Goal: Check status: Check status

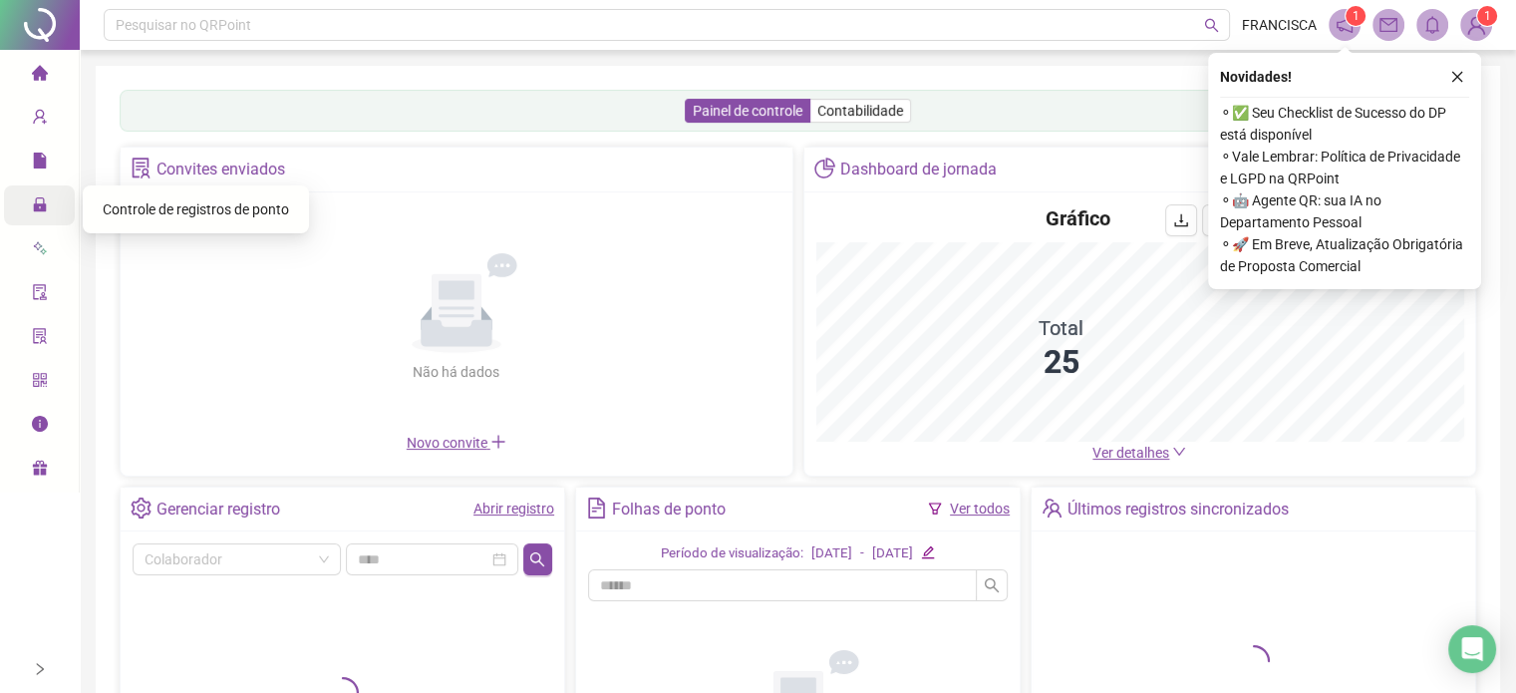
click at [44, 203] on icon "lock" at bounding box center [39, 204] width 13 height 14
click at [164, 217] on span "Controle de registros de ponto" at bounding box center [196, 209] width 186 height 16
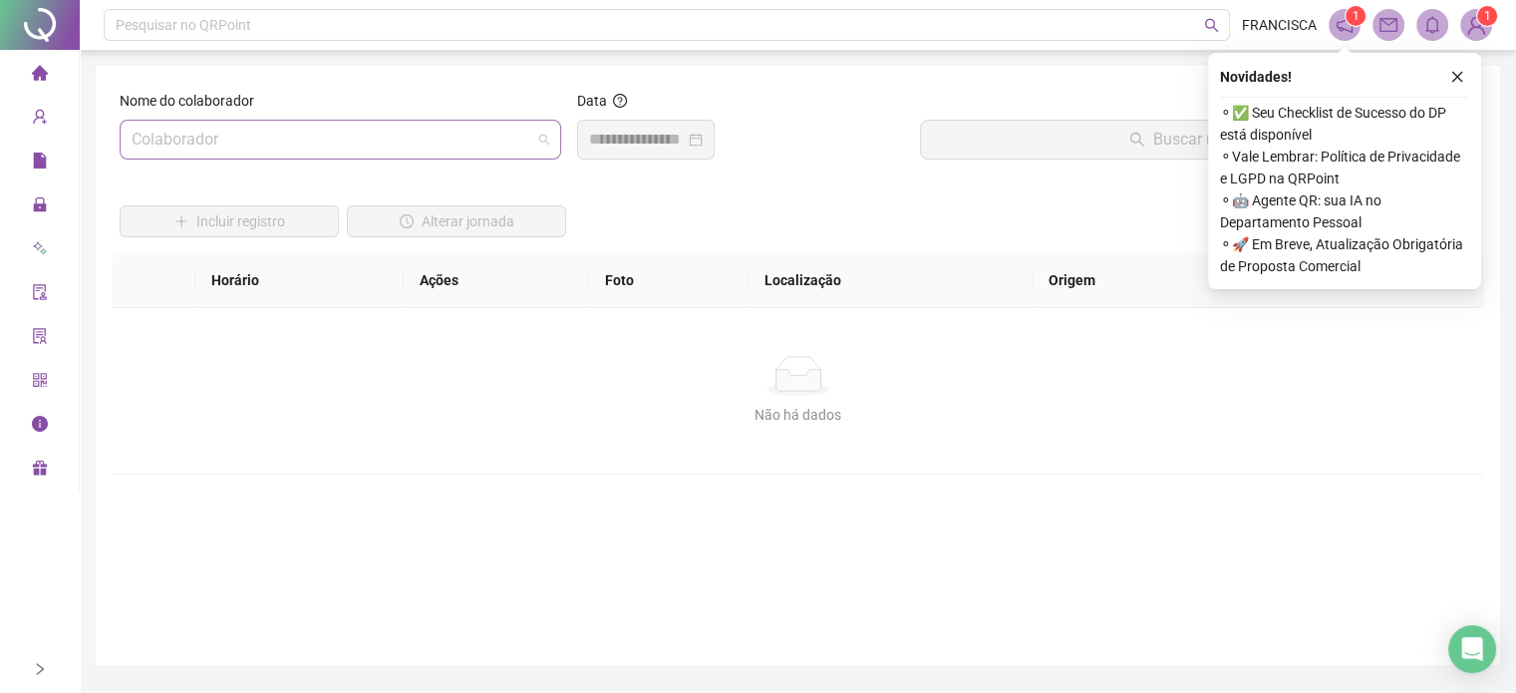
click at [485, 150] on input "search" at bounding box center [332, 140] width 400 height 38
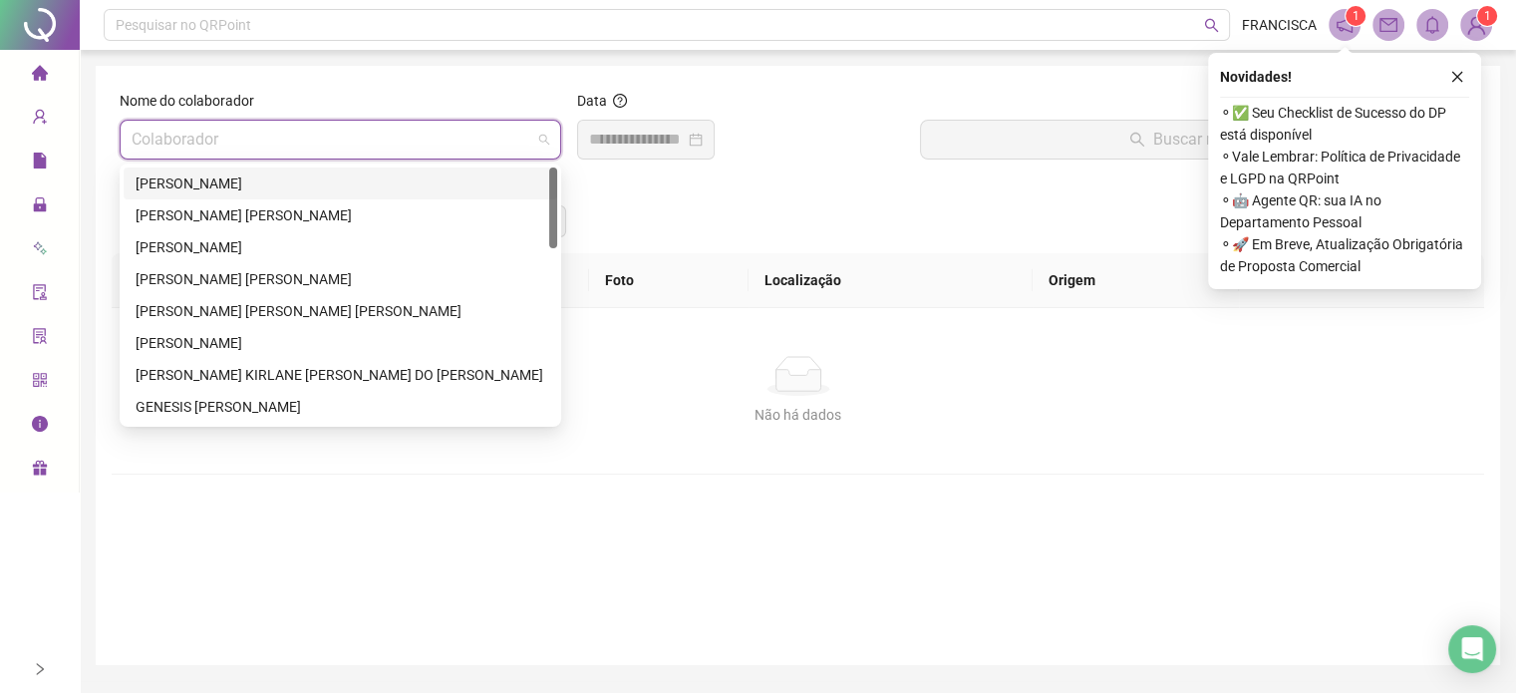
drag, startPoint x: 248, startPoint y: 173, endPoint x: 264, endPoint y: 197, distance: 28.8
click at [250, 176] on div "[PERSON_NAME]" at bounding box center [341, 183] width 410 height 22
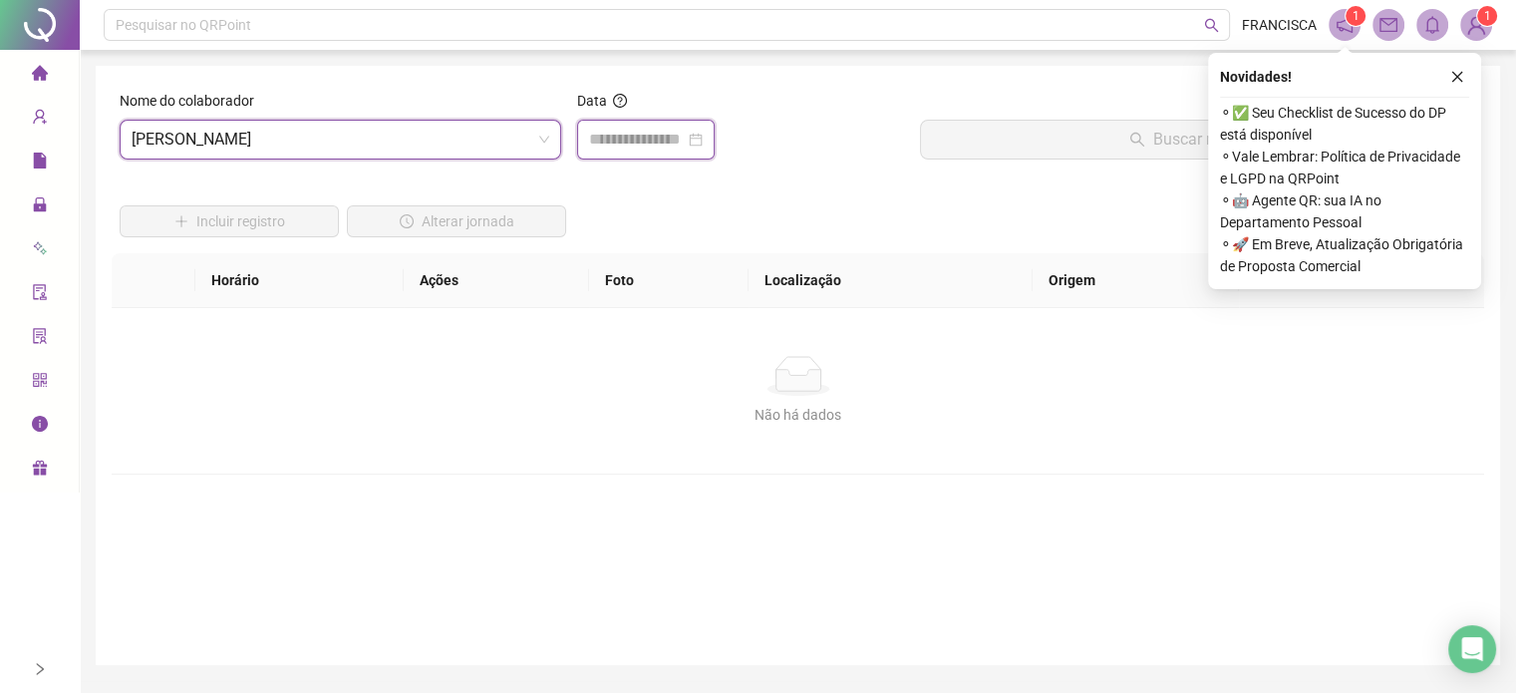
click at [674, 139] on input at bounding box center [637, 140] width 96 height 24
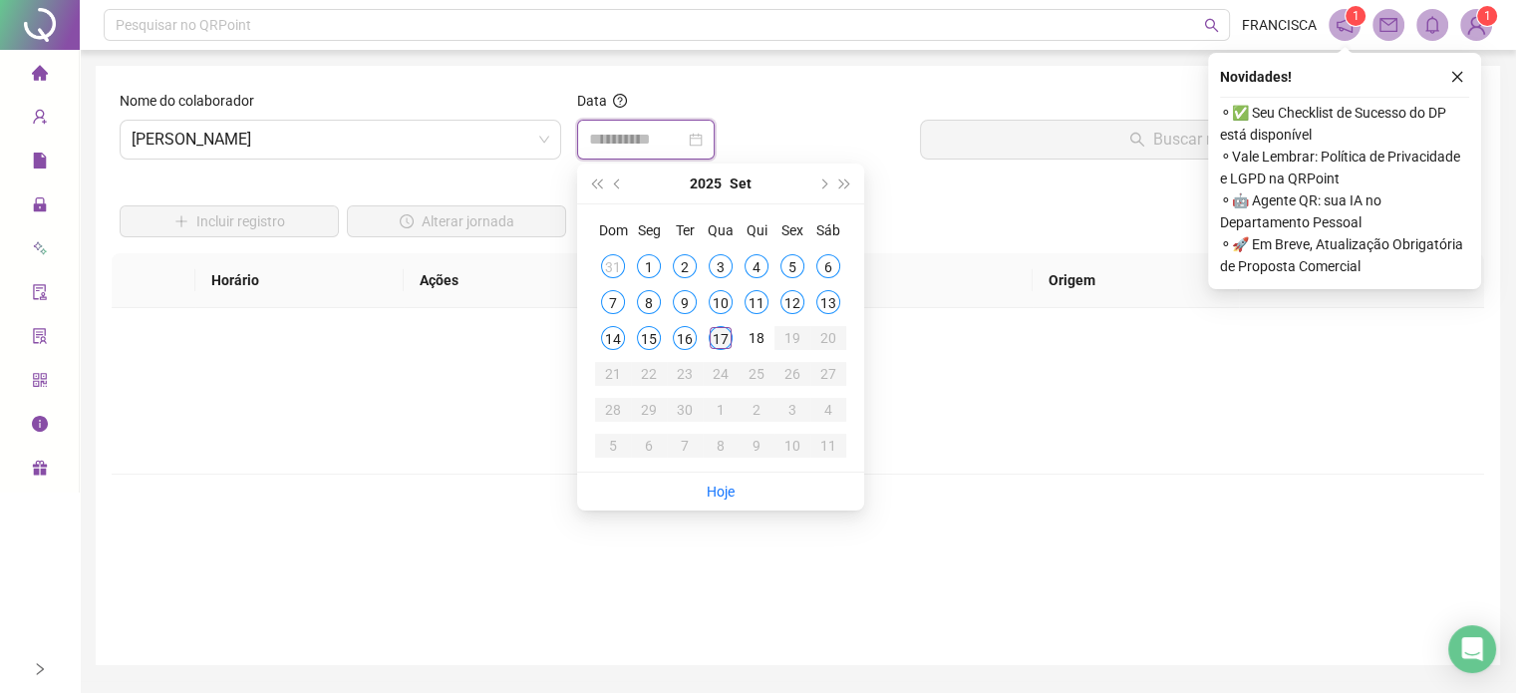
type input "**********"
click at [716, 338] on div "17" at bounding box center [721, 338] width 24 height 24
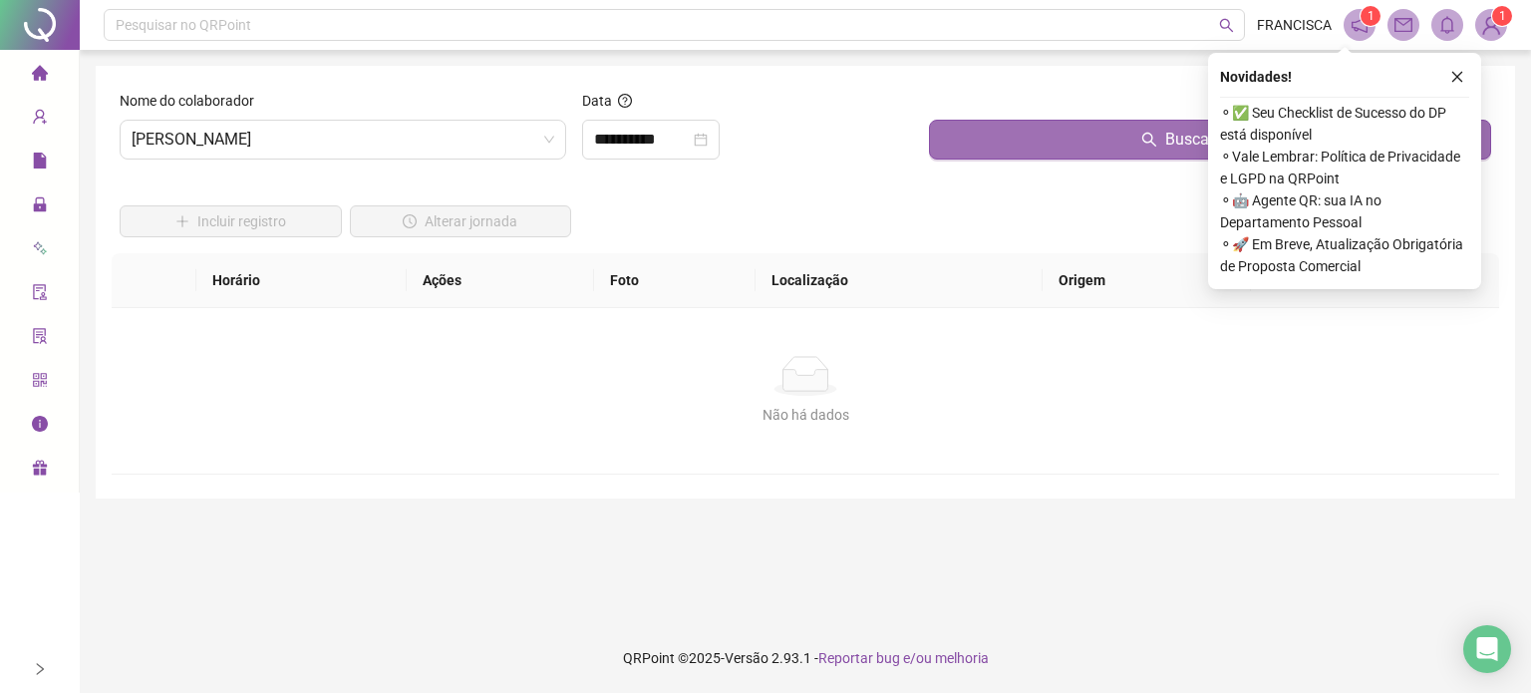
click at [989, 125] on button "Buscar registros" at bounding box center [1210, 140] width 562 height 40
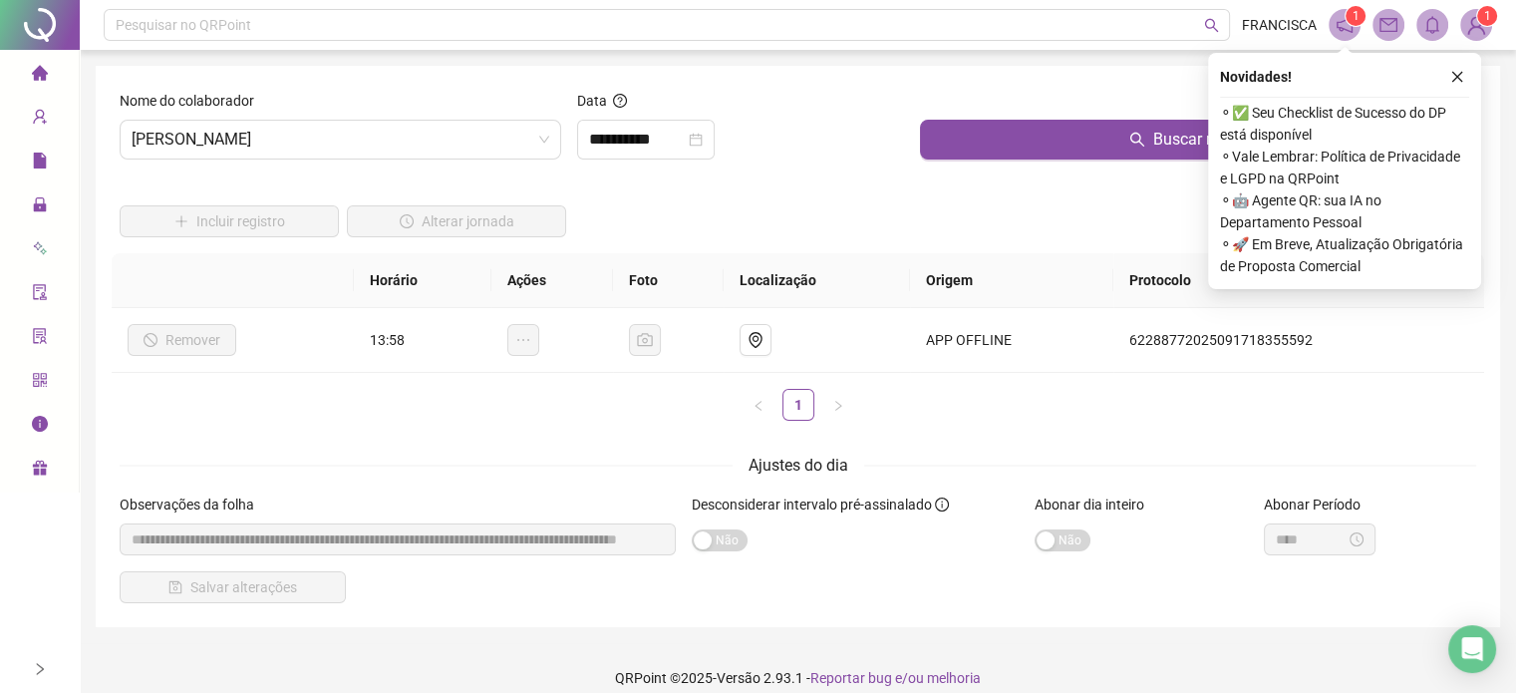
click at [455, 155] on span "[PERSON_NAME]" at bounding box center [341, 140] width 418 height 38
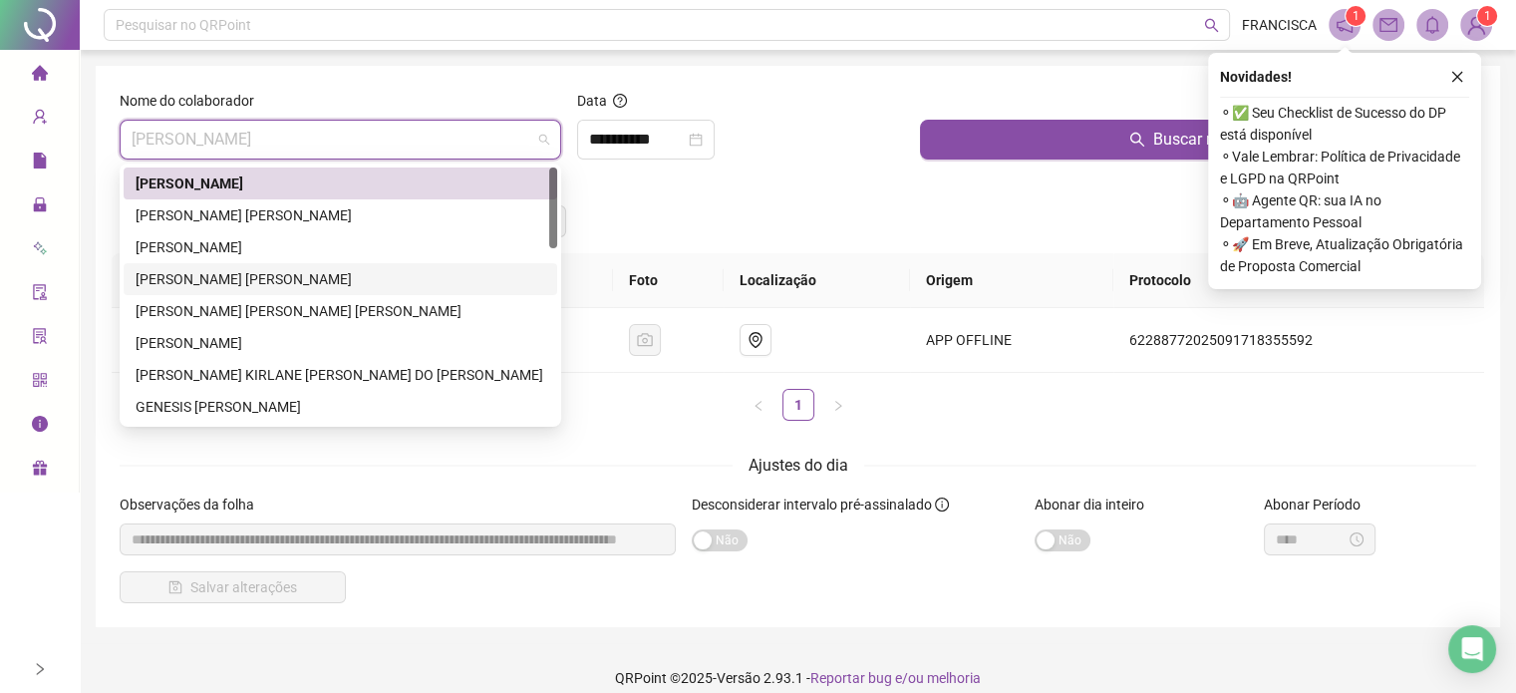
click at [252, 275] on div "[PERSON_NAME] [PERSON_NAME]" at bounding box center [341, 279] width 410 height 22
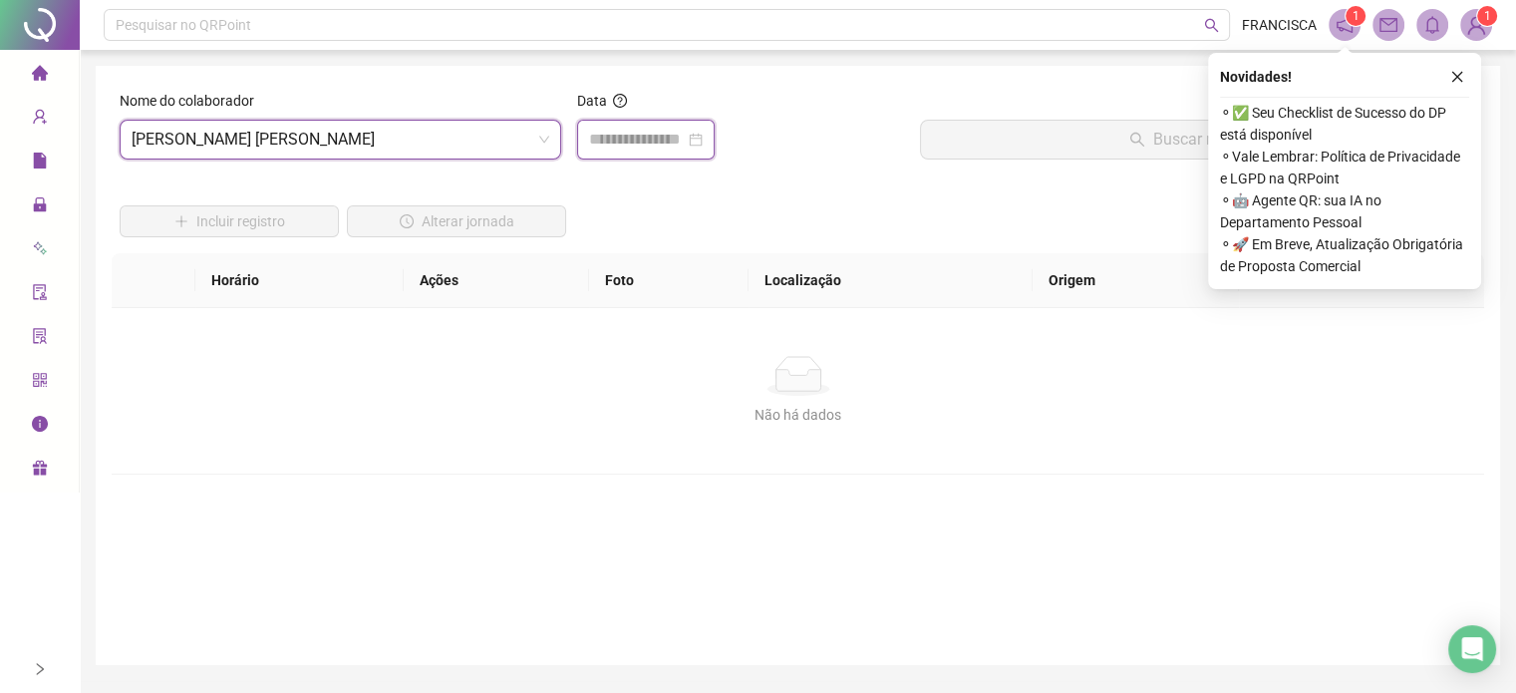
click at [666, 131] on input at bounding box center [637, 140] width 96 height 24
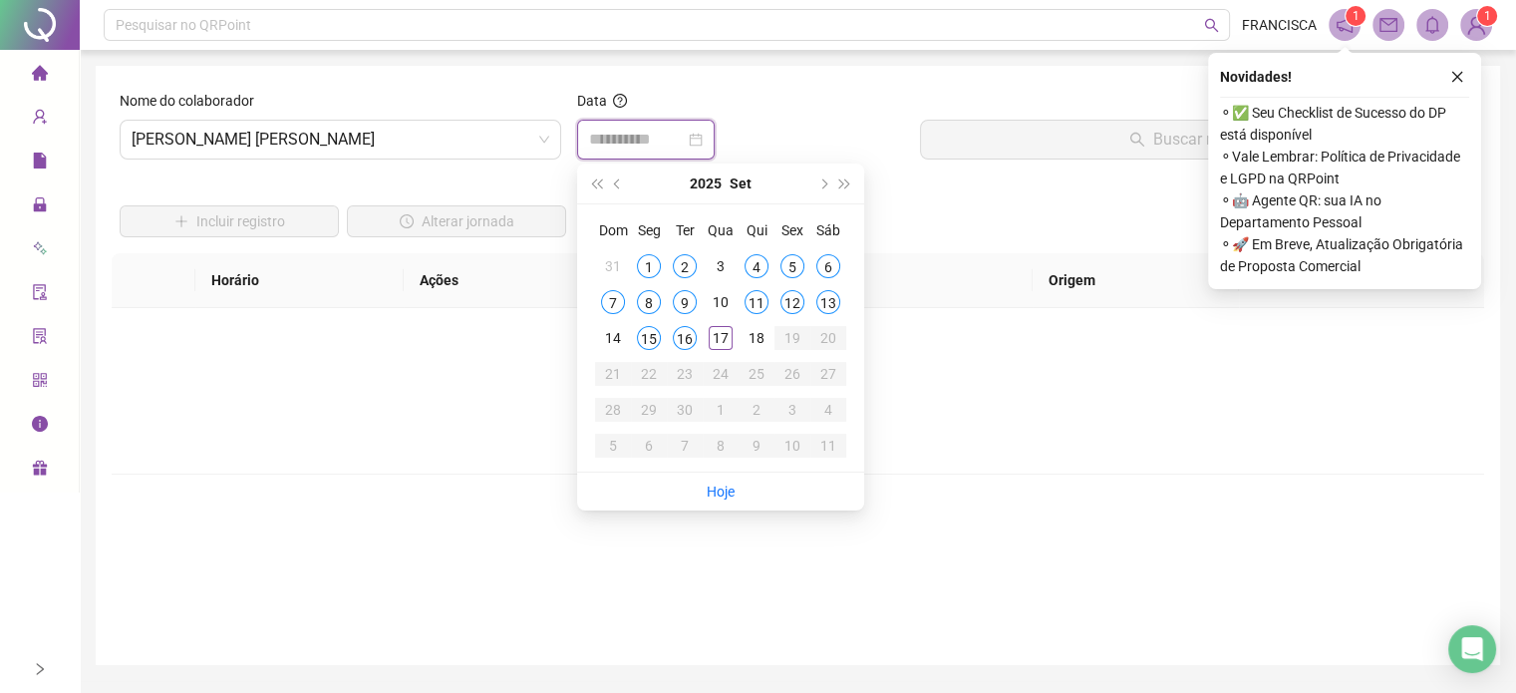
type input "**********"
click at [661, 130] on input at bounding box center [637, 140] width 96 height 24
type input "**********"
click at [690, 342] on div "16" at bounding box center [685, 338] width 24 height 24
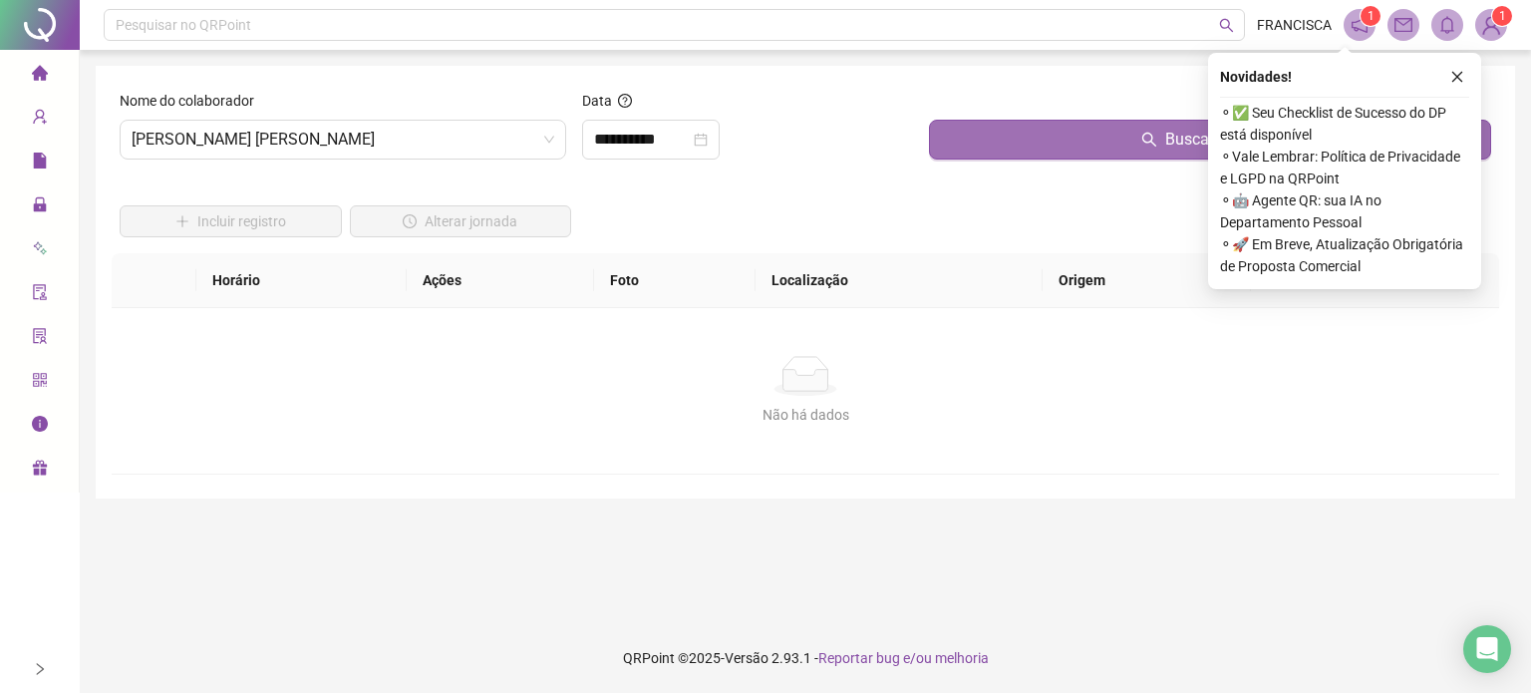
click at [999, 144] on button "Buscar registros" at bounding box center [1210, 140] width 562 height 40
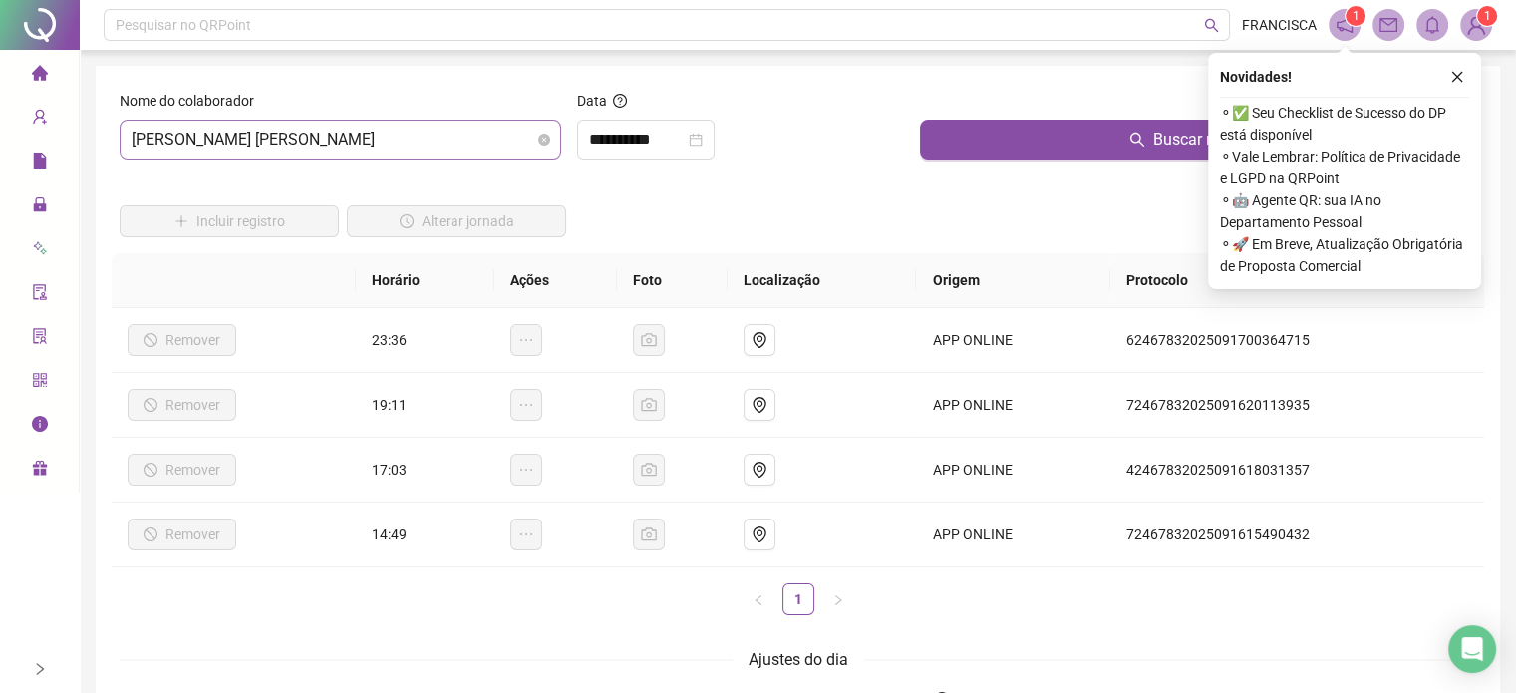
click at [498, 155] on span "[PERSON_NAME] [PERSON_NAME]" at bounding box center [341, 140] width 418 height 38
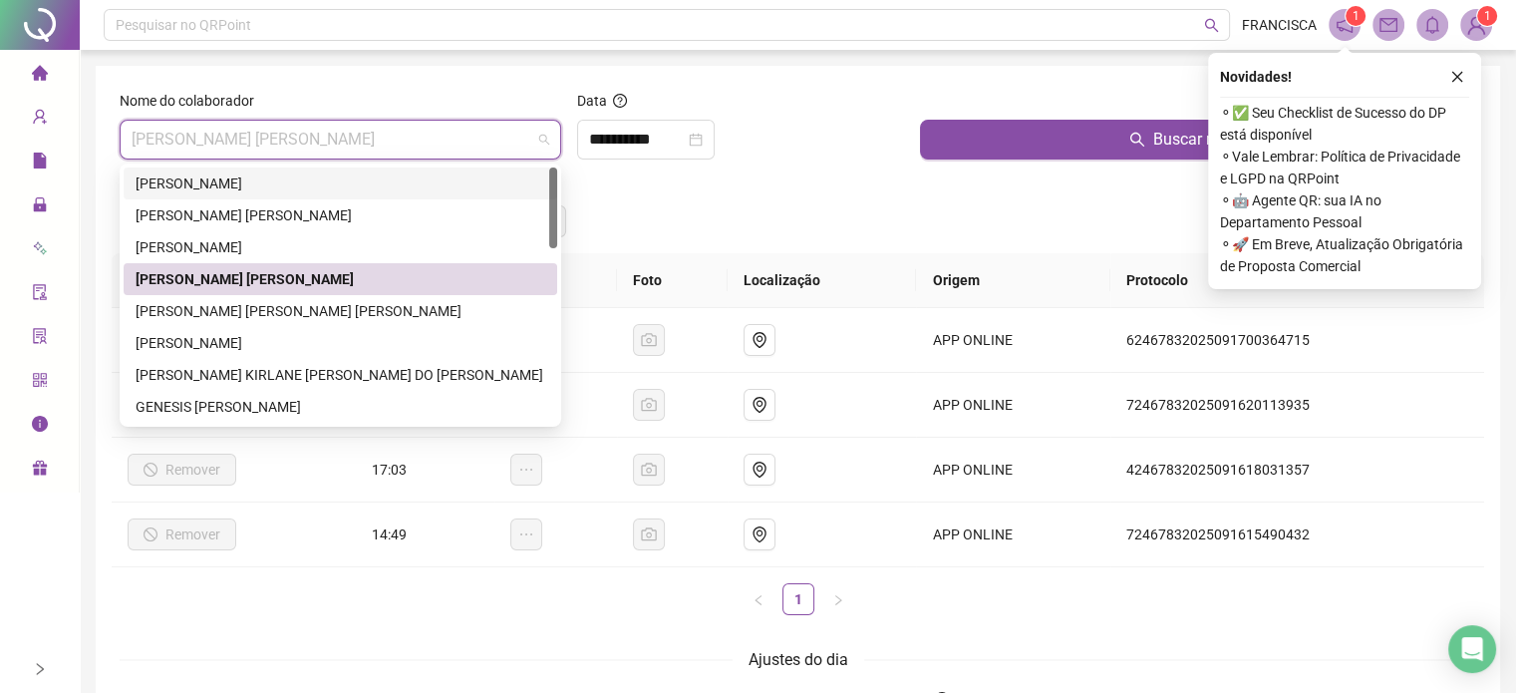
click at [360, 182] on div "[PERSON_NAME]" at bounding box center [341, 183] width 410 height 22
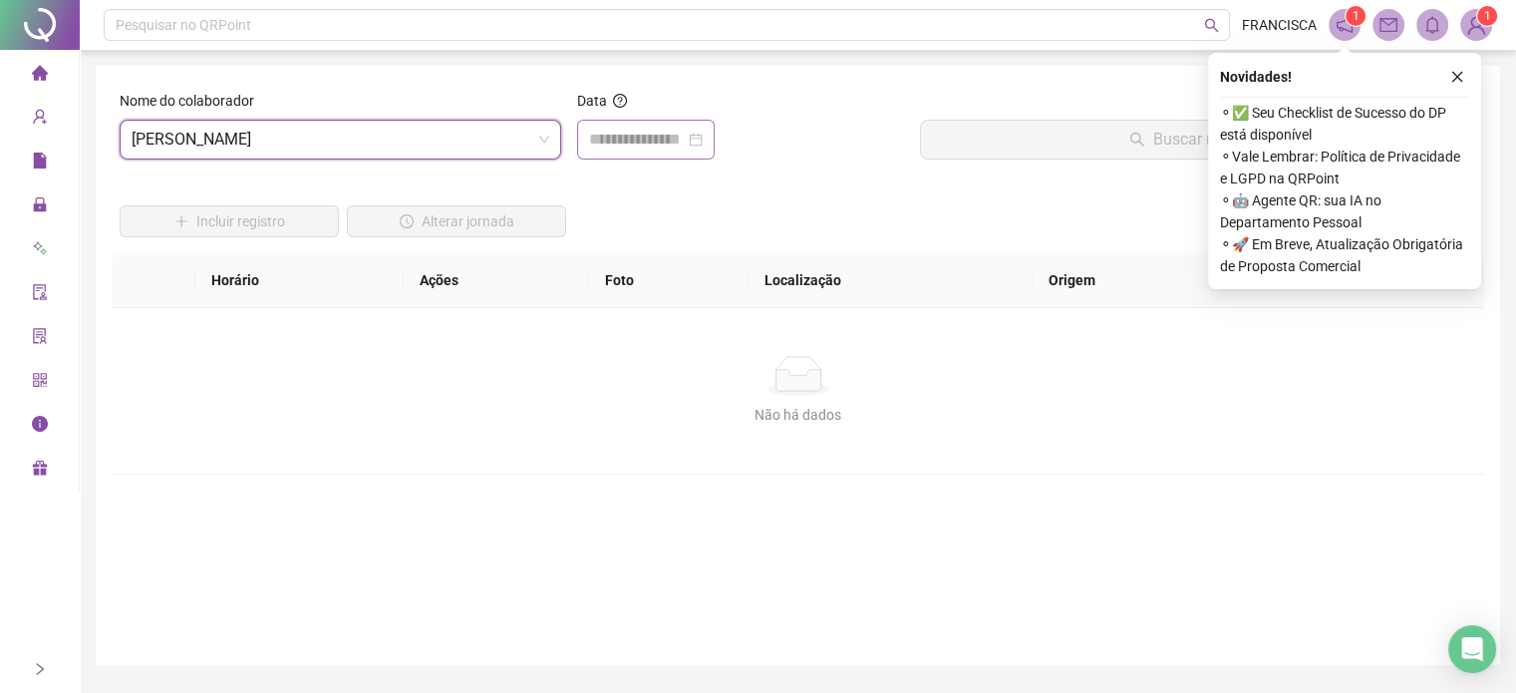
click at [657, 126] on div at bounding box center [646, 140] width 138 height 40
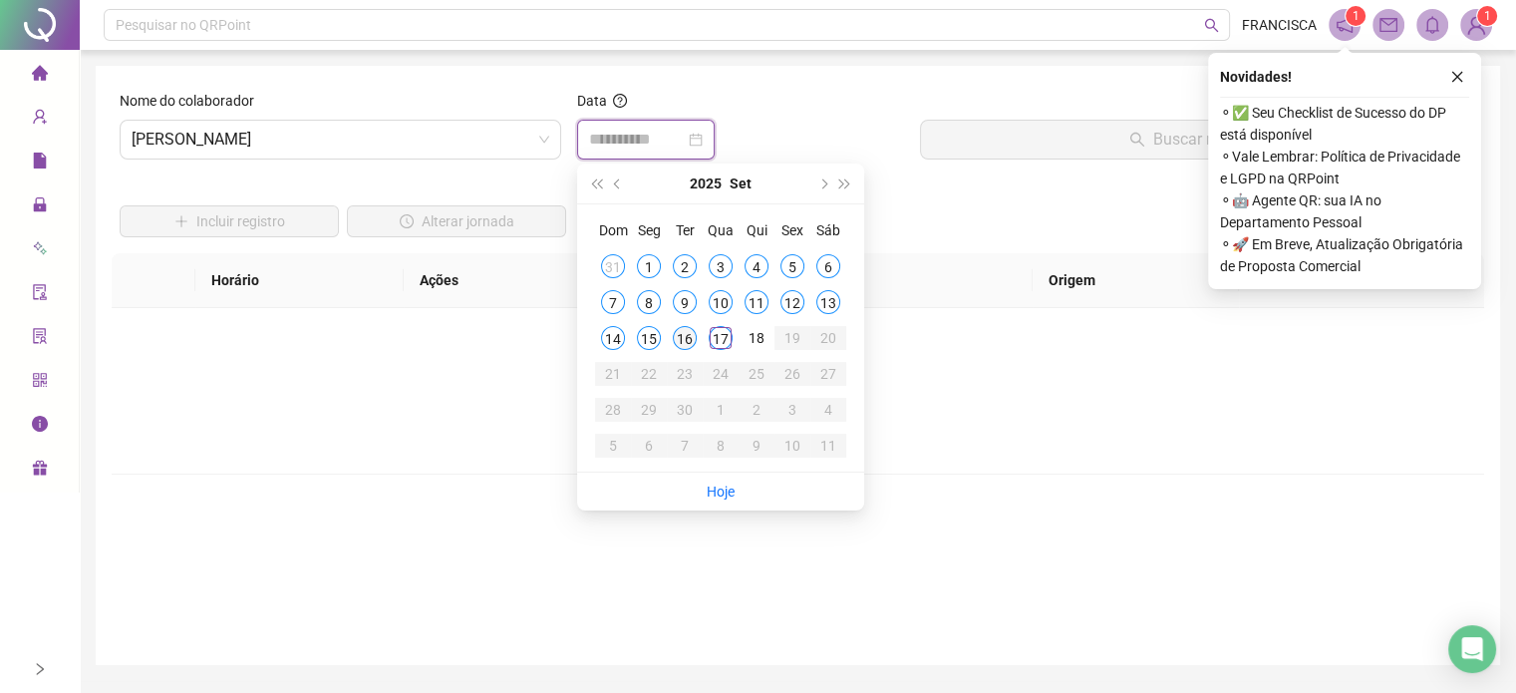
type input "**********"
click at [683, 344] on div "16" at bounding box center [685, 338] width 24 height 24
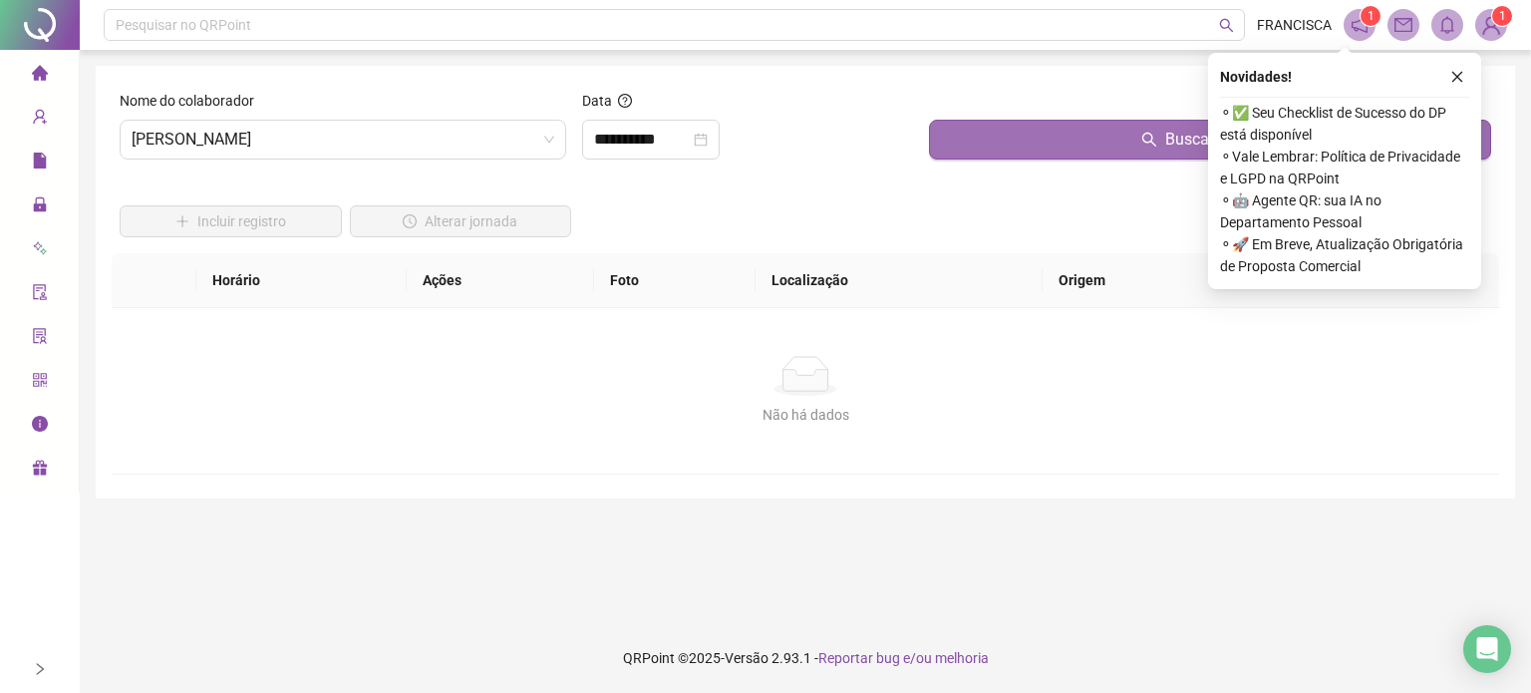
click at [1061, 143] on button "Buscar registros" at bounding box center [1210, 140] width 562 height 40
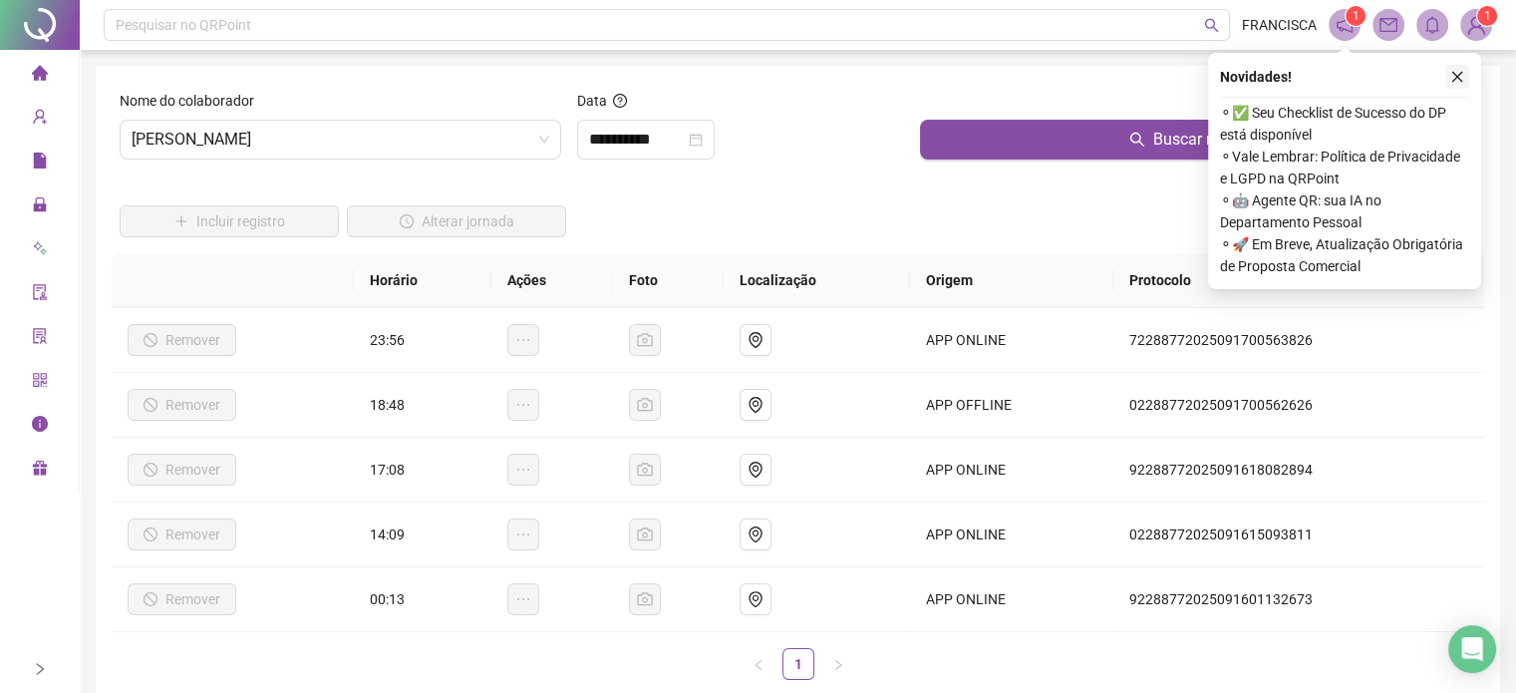
click at [1469, 74] on button "button" at bounding box center [1458, 77] width 24 height 24
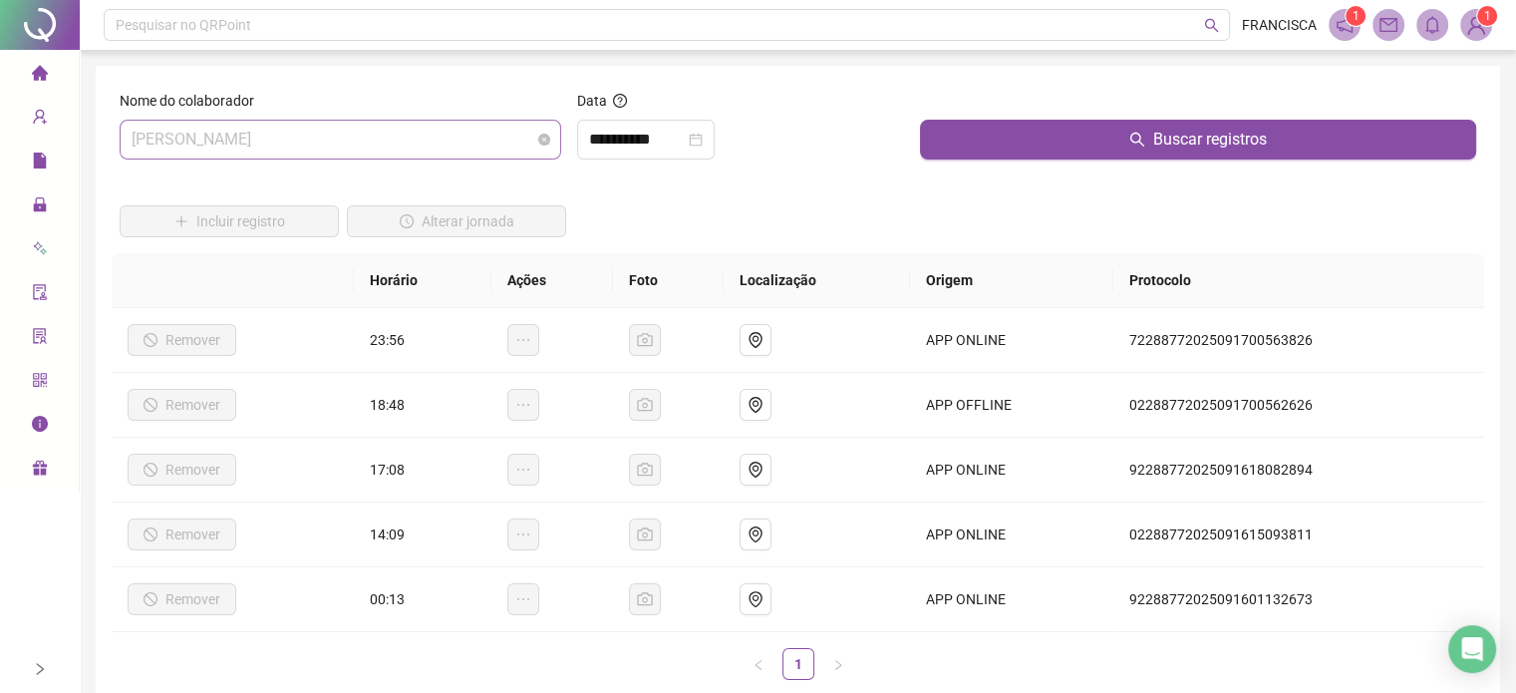
click at [507, 139] on span "[PERSON_NAME]" at bounding box center [341, 140] width 418 height 38
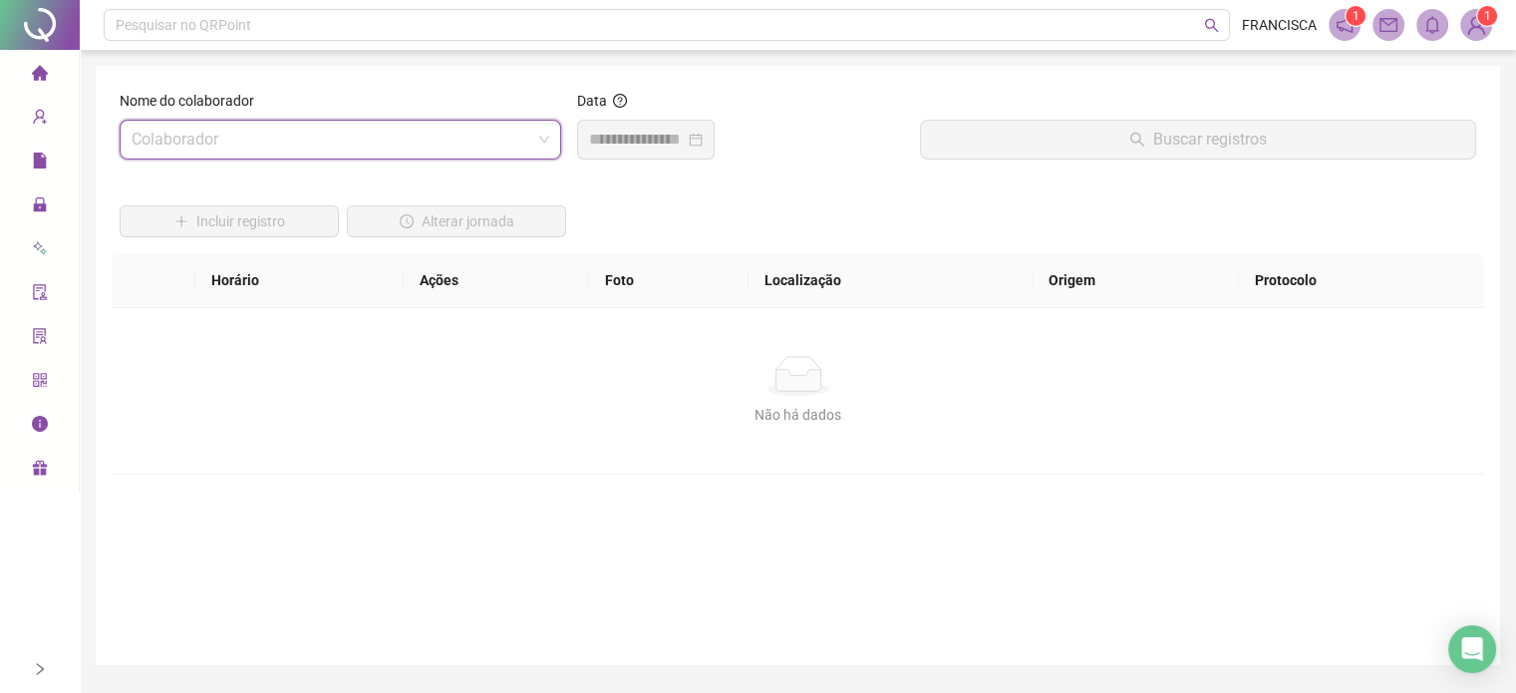
click at [505, 147] on input "search" at bounding box center [332, 140] width 400 height 38
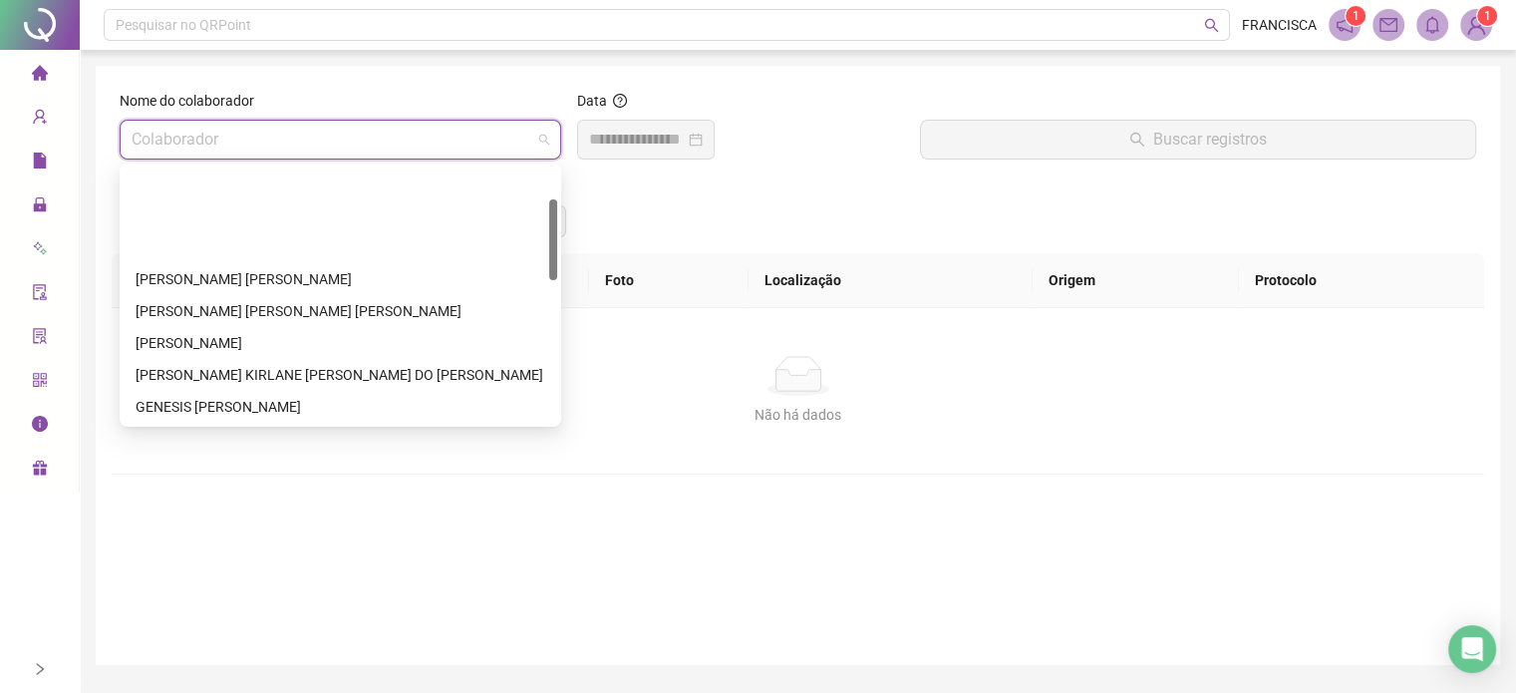
scroll to position [100, 0]
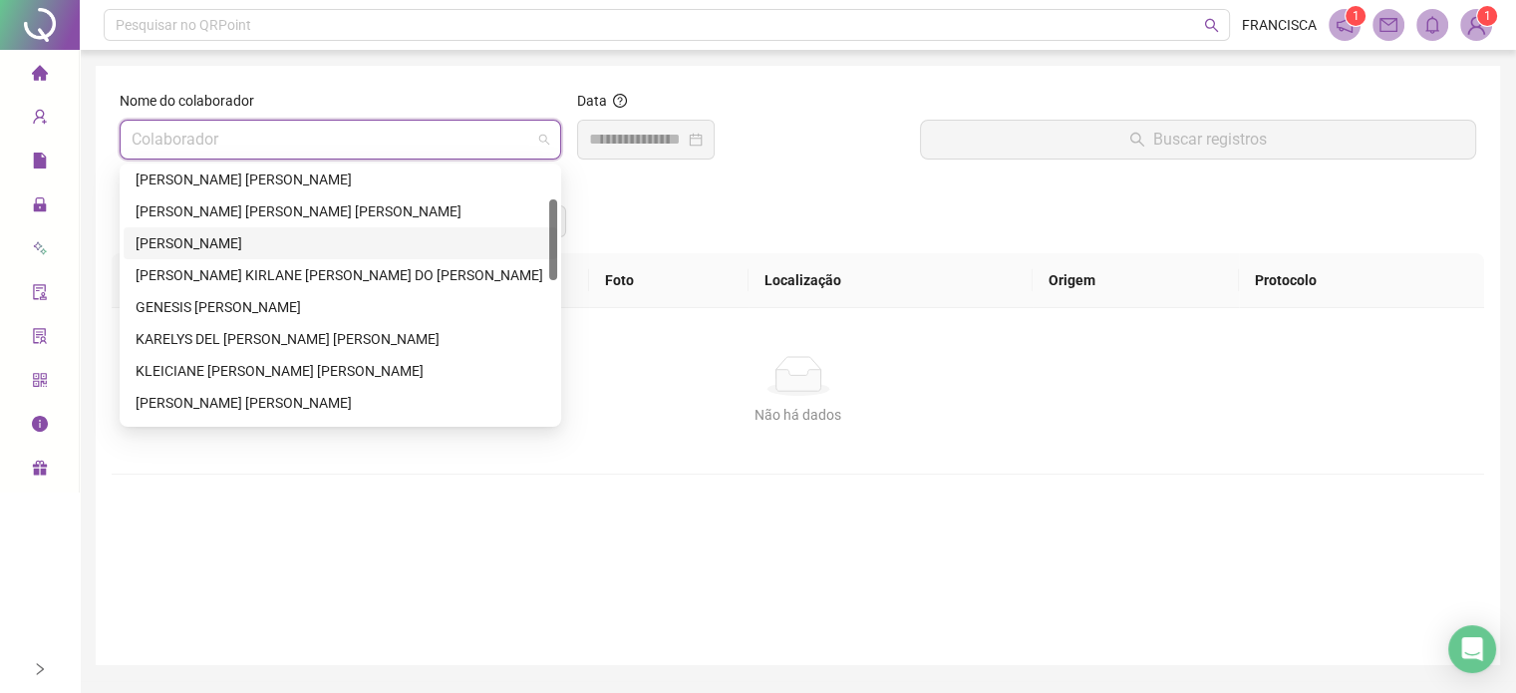
click at [260, 246] on div "[PERSON_NAME]" at bounding box center [341, 243] width 410 height 22
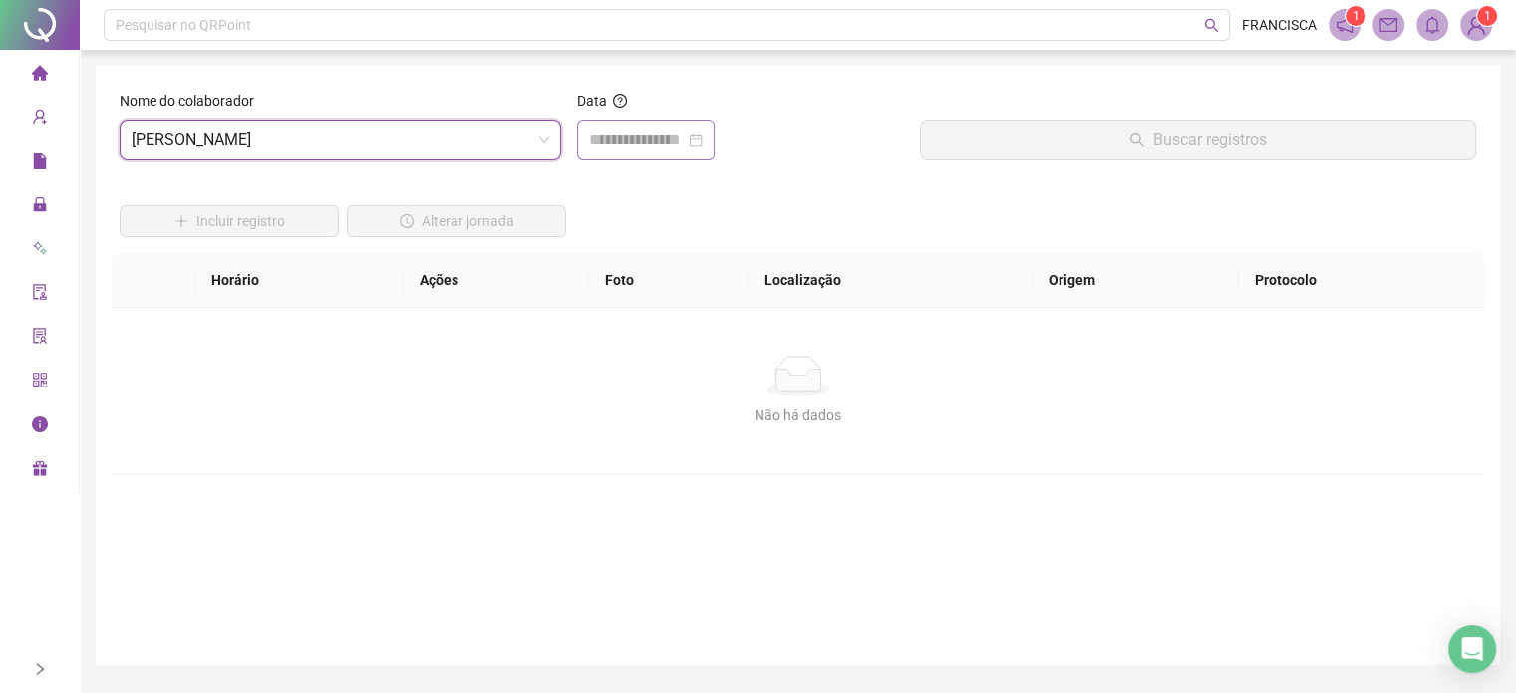
click at [691, 126] on div at bounding box center [646, 140] width 138 height 40
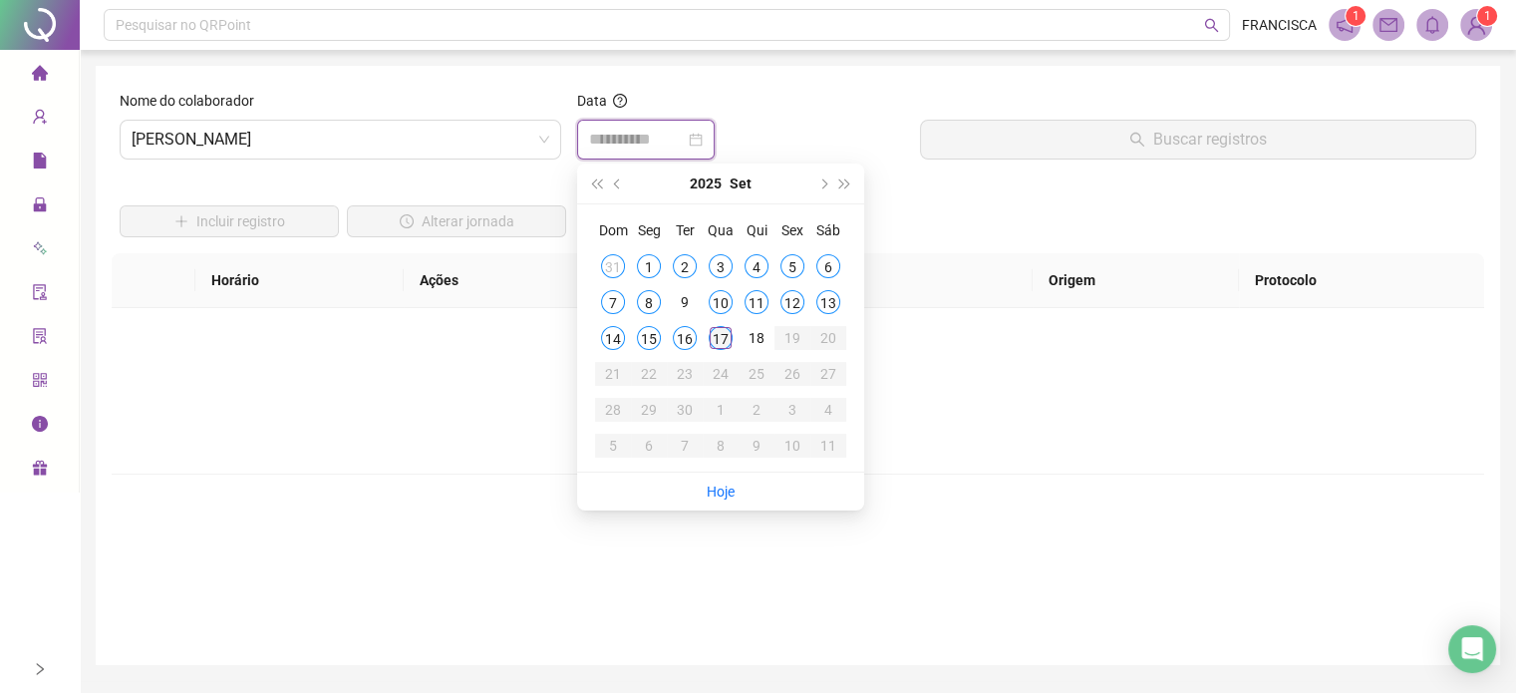
type input "**********"
click at [713, 341] on div "17" at bounding box center [721, 338] width 24 height 24
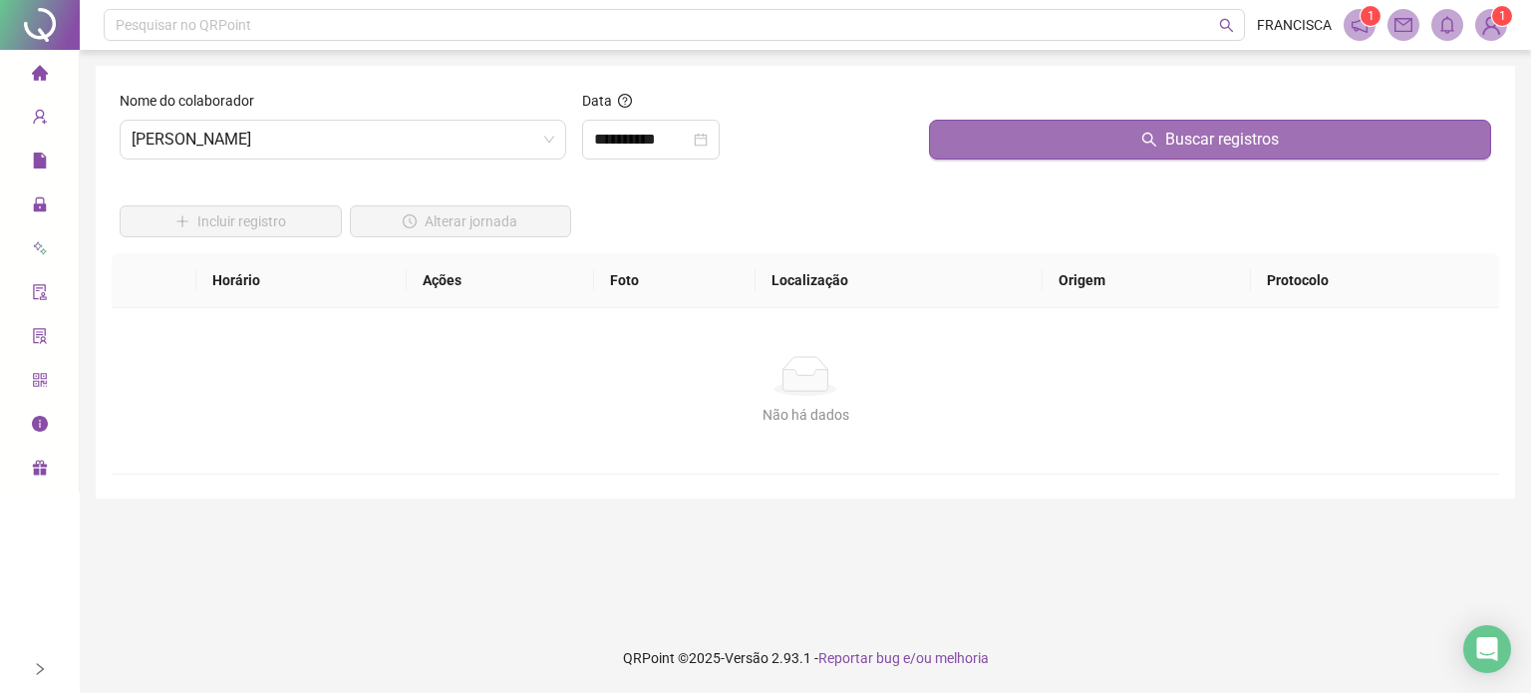
click at [1025, 136] on button "Buscar registros" at bounding box center [1210, 140] width 562 height 40
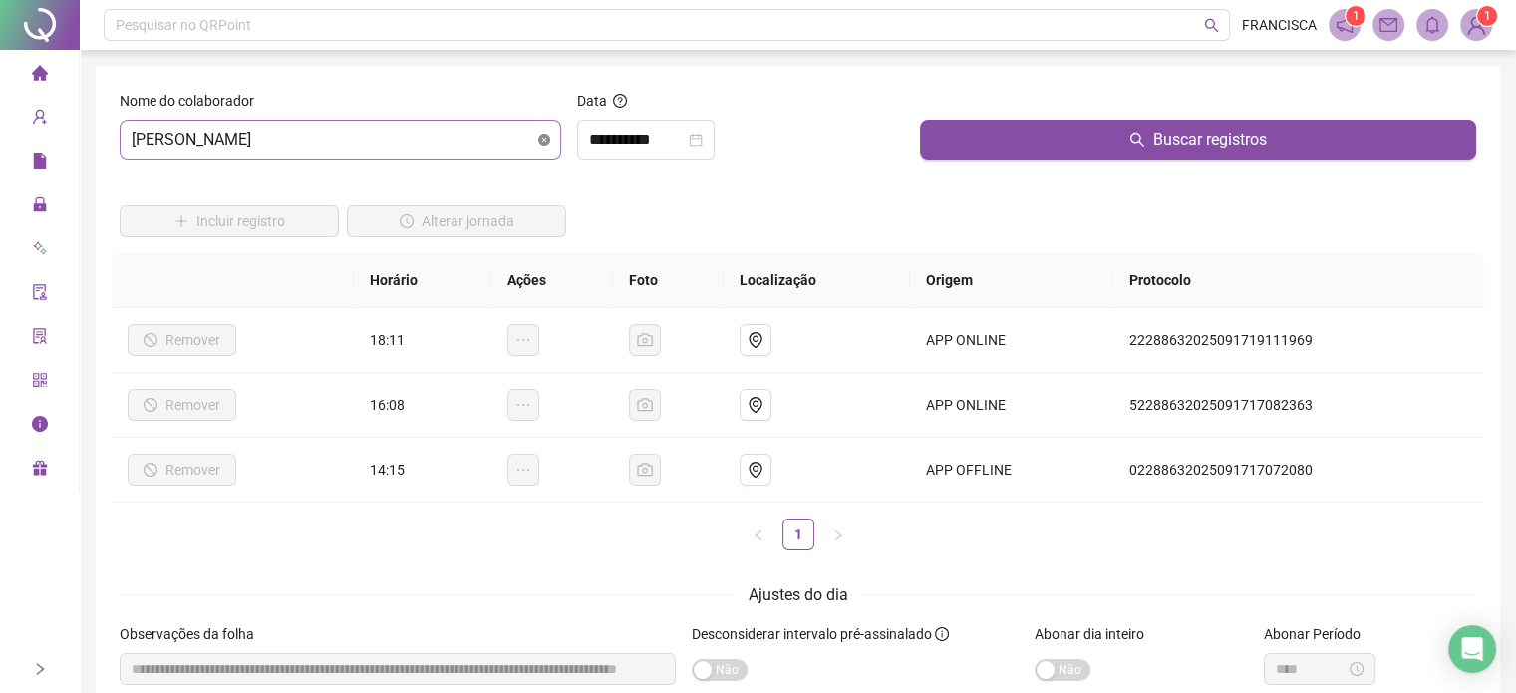
click at [536, 136] on span "[PERSON_NAME]" at bounding box center [341, 140] width 418 height 38
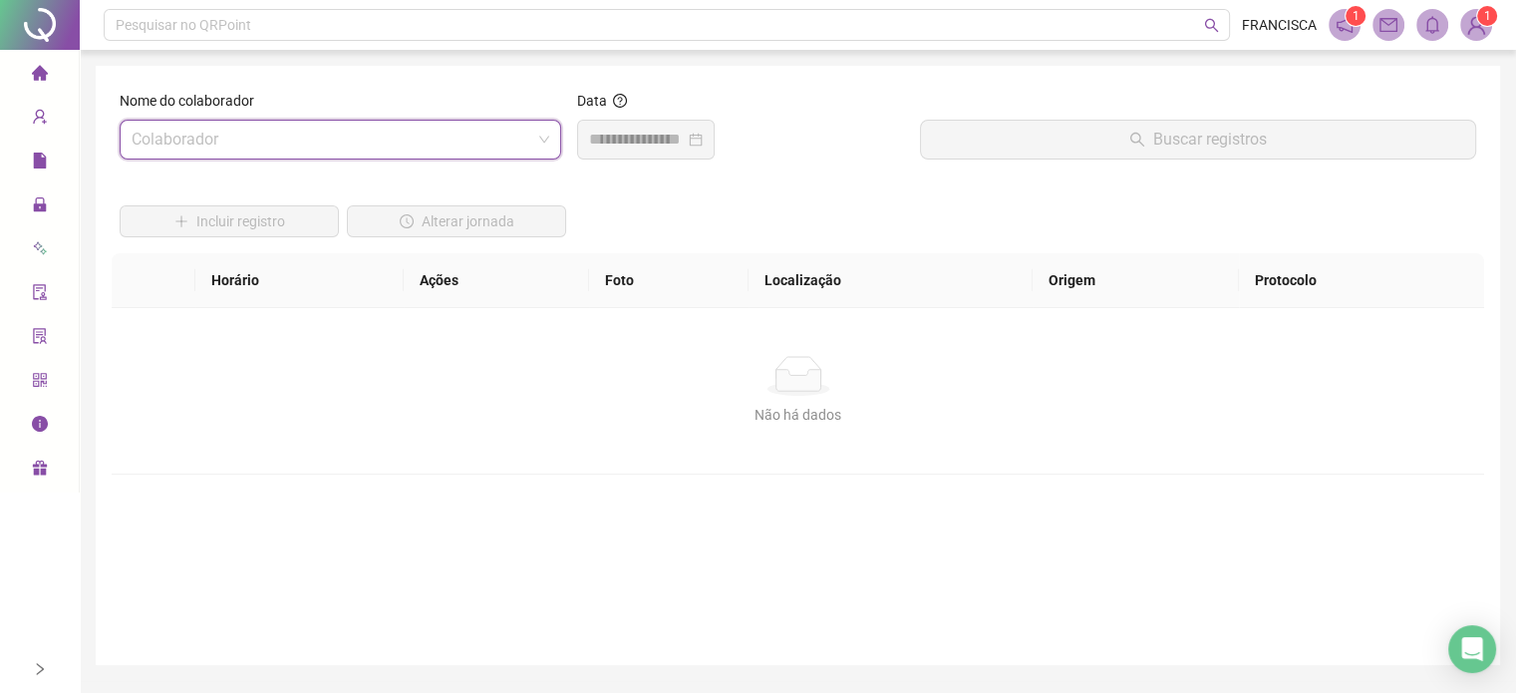
click at [469, 147] on input "search" at bounding box center [332, 140] width 400 height 38
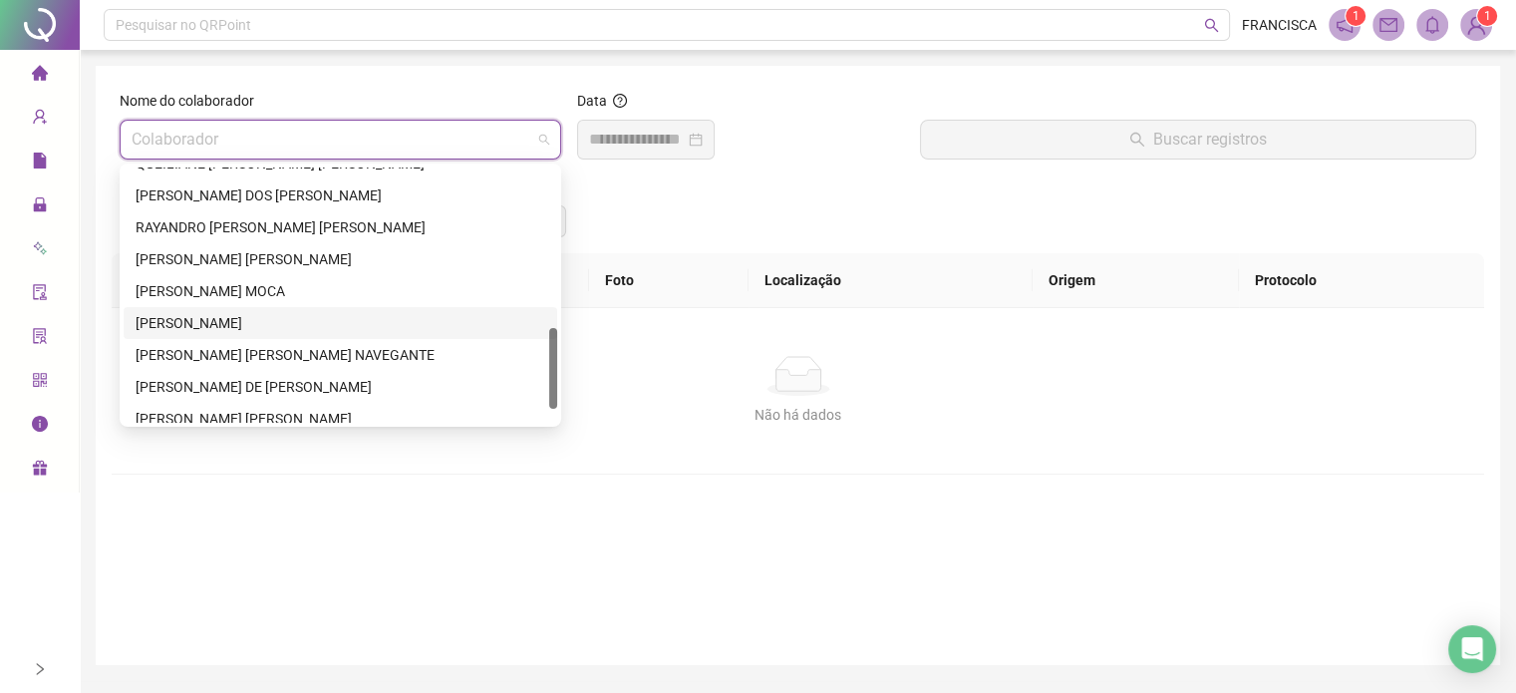
scroll to position [542, 0]
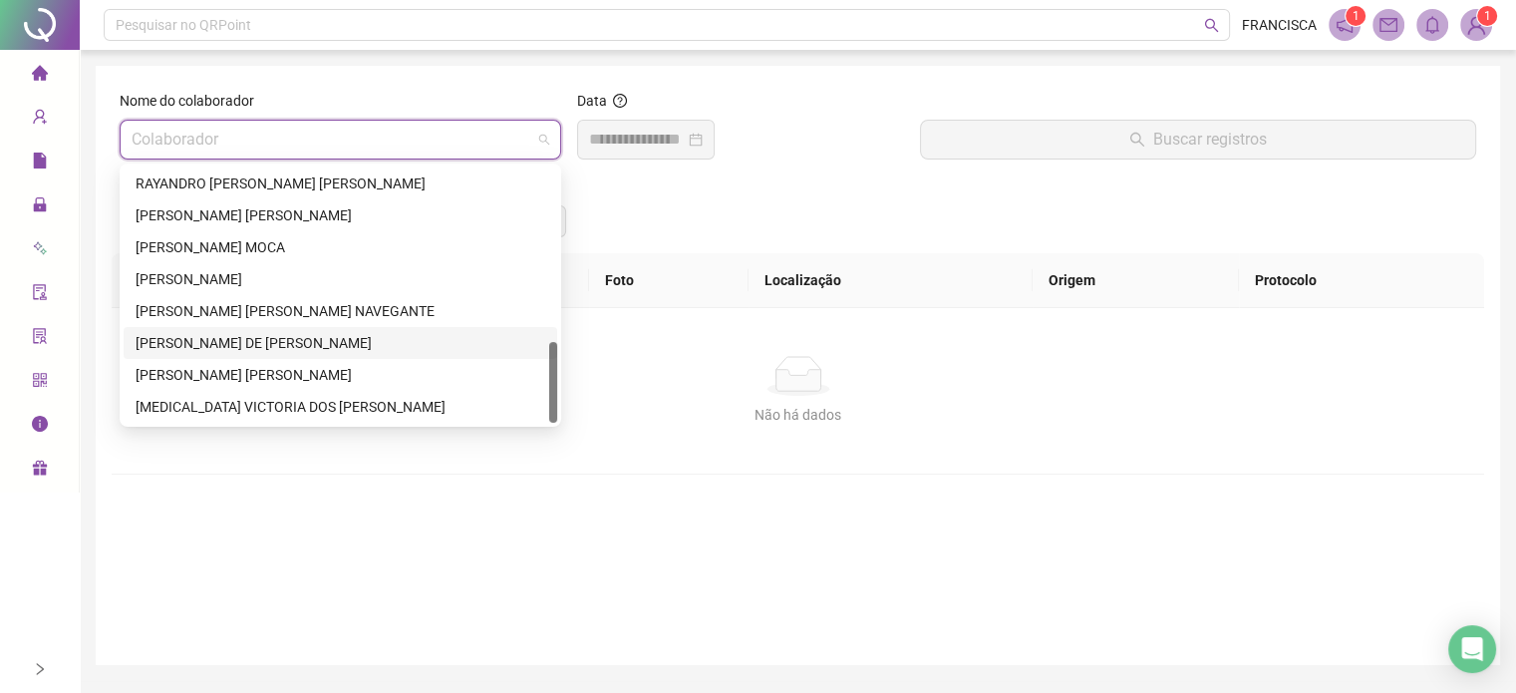
click at [247, 344] on div "[PERSON_NAME] DE [PERSON_NAME]" at bounding box center [341, 343] width 410 height 22
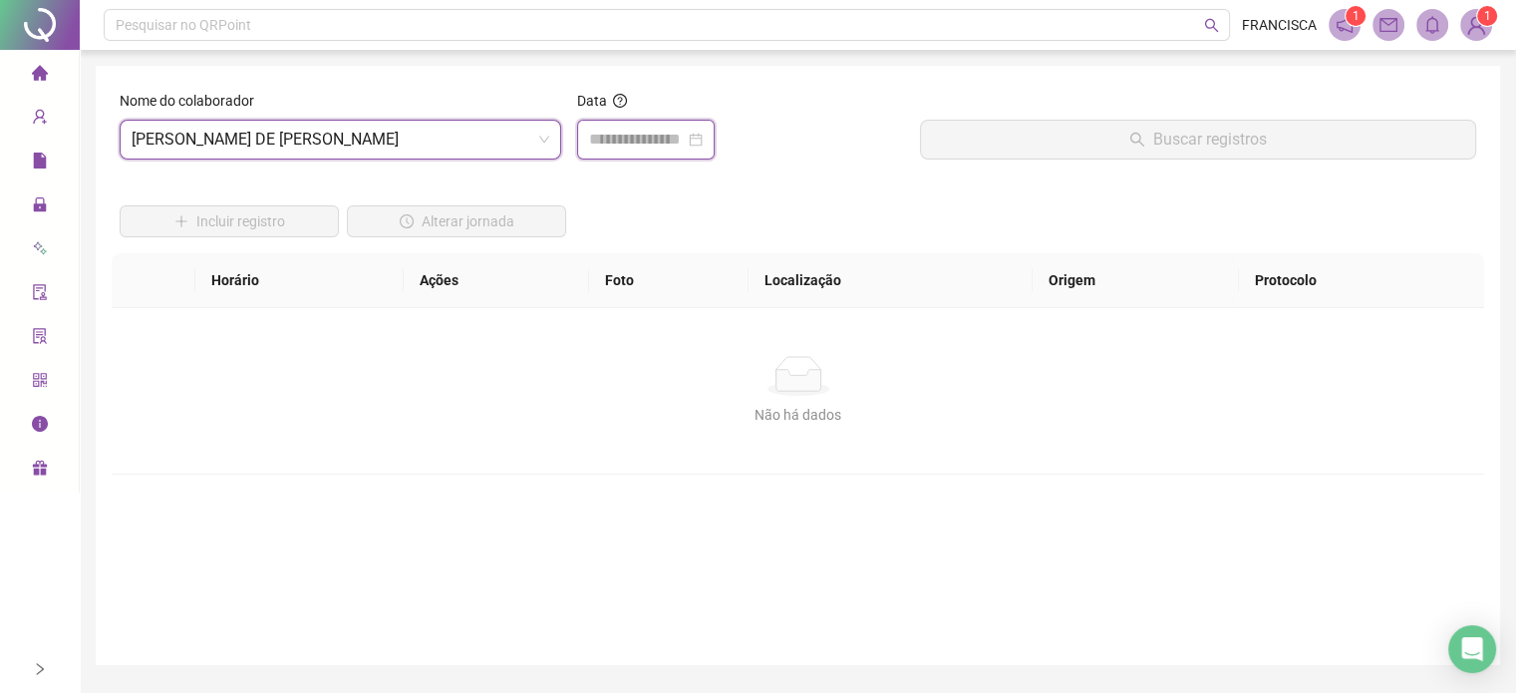
click at [666, 147] on input at bounding box center [637, 140] width 96 height 24
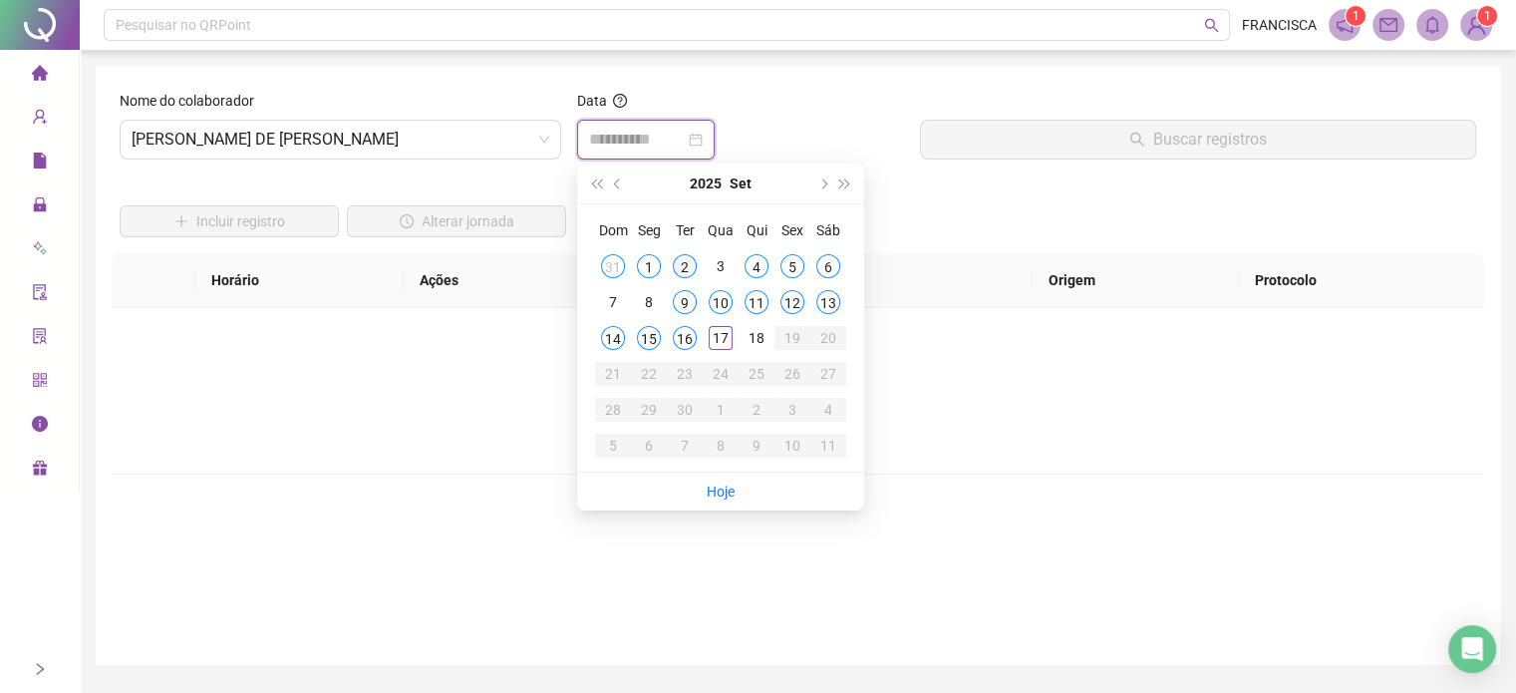
type input "**********"
click at [677, 149] on input at bounding box center [637, 140] width 96 height 24
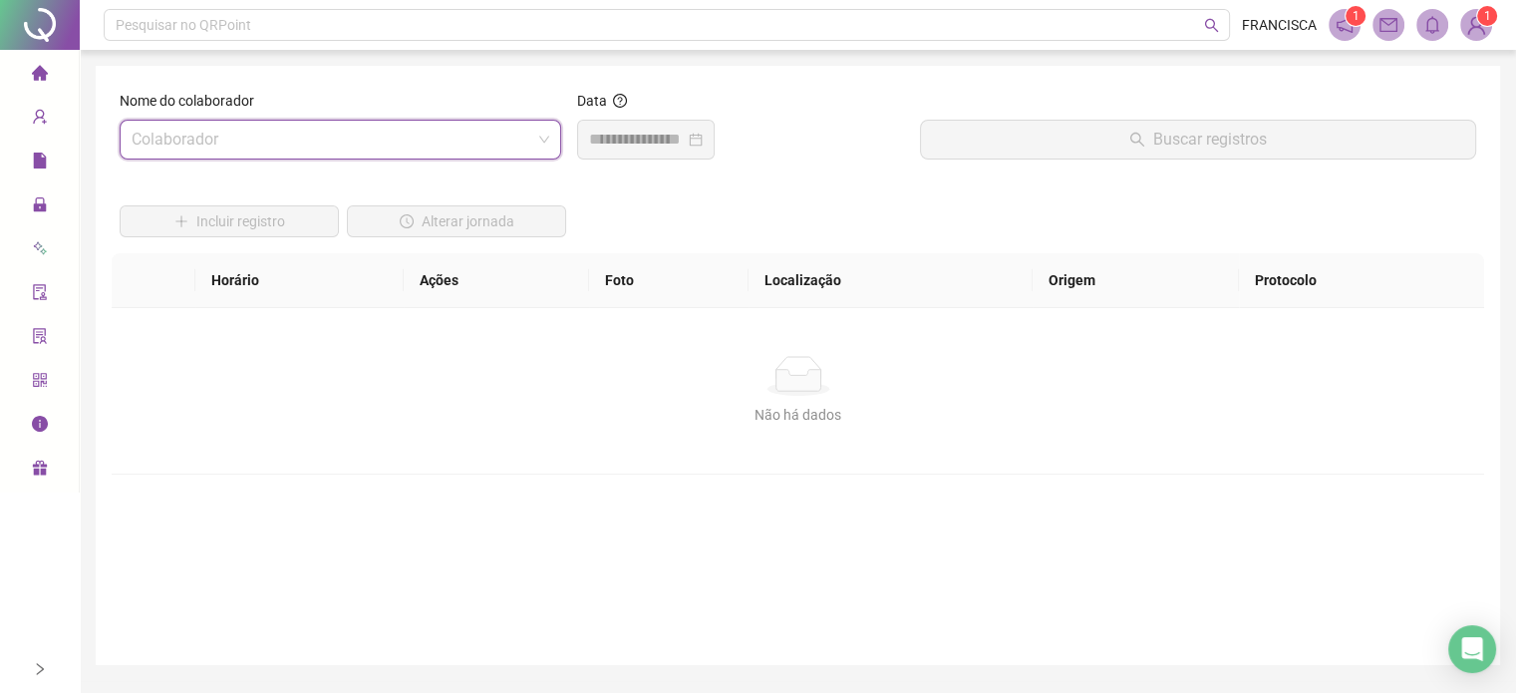
click at [510, 136] on input "search" at bounding box center [332, 140] width 400 height 38
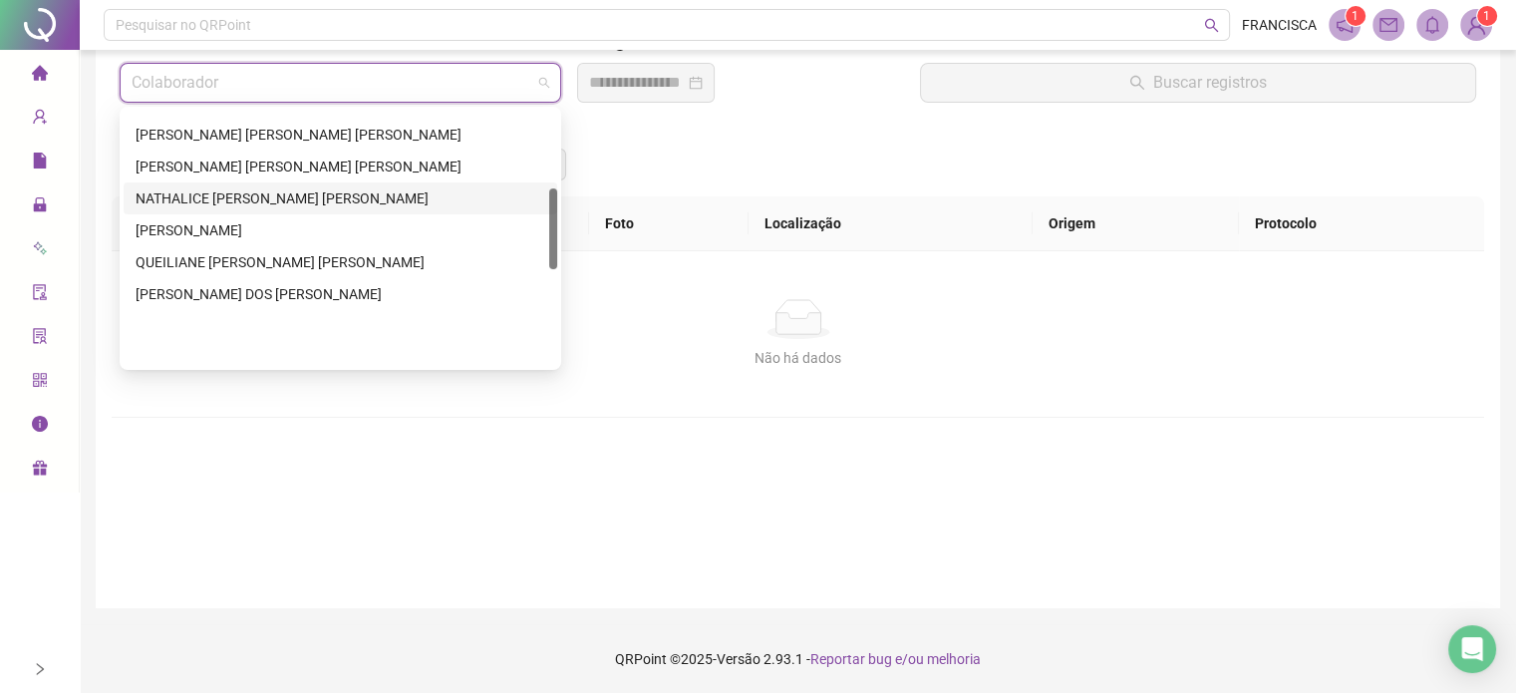
scroll to position [243, 0]
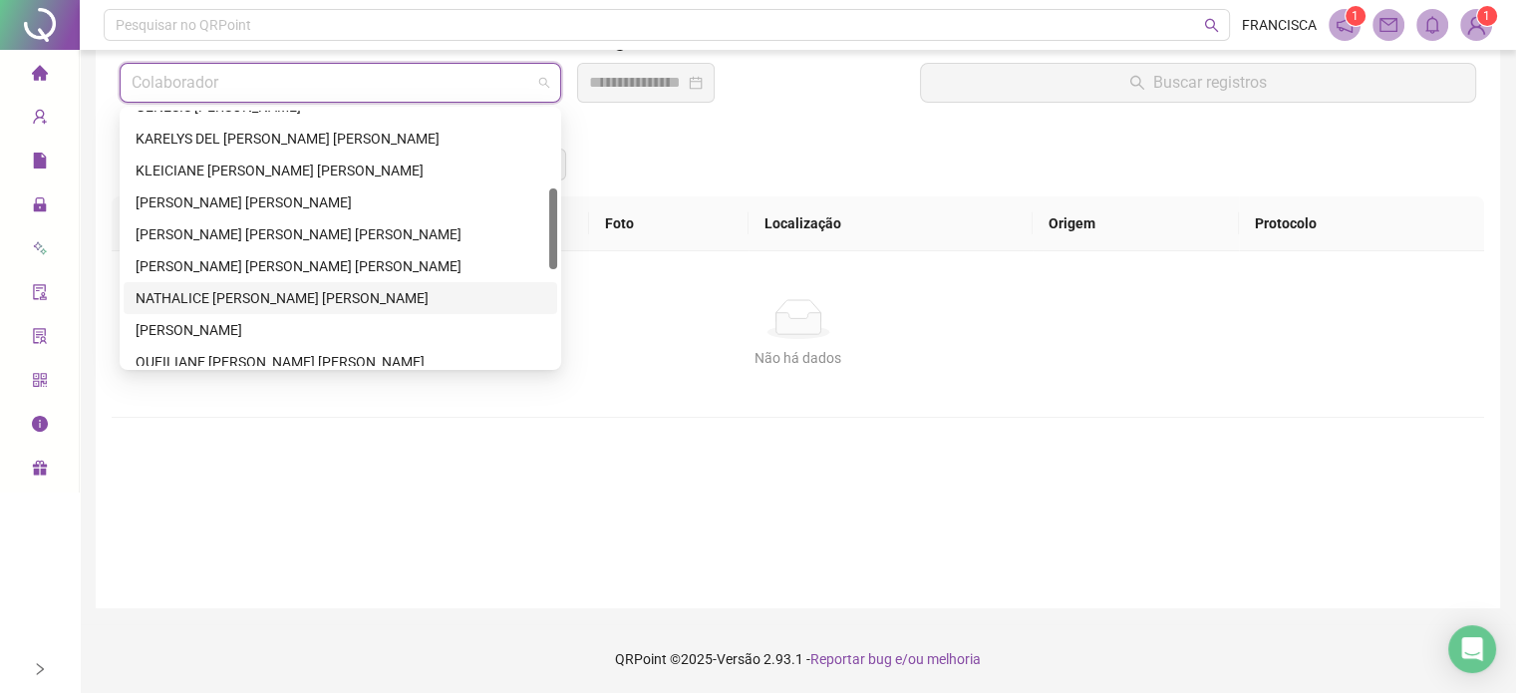
click at [203, 289] on div "NATHALICE [PERSON_NAME] [PERSON_NAME]" at bounding box center [341, 298] width 410 height 22
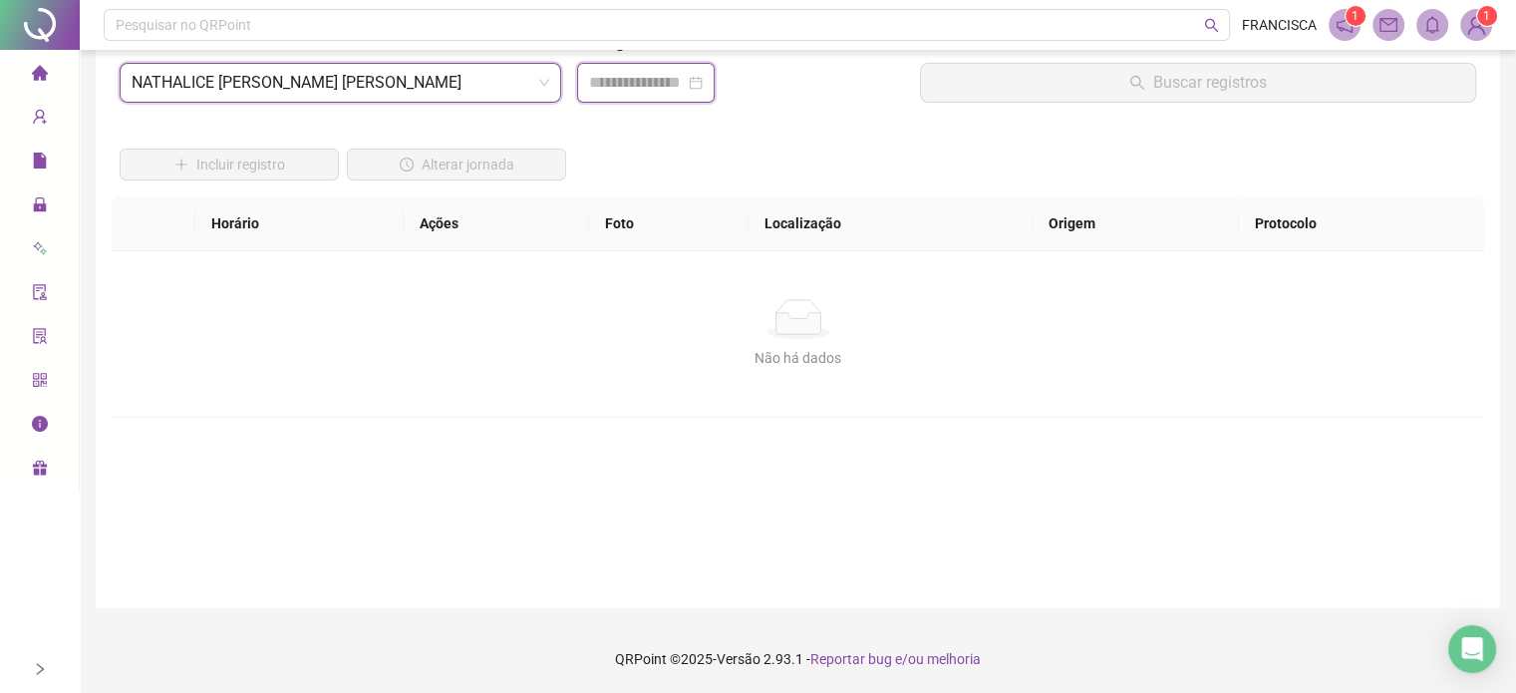
click at [627, 90] on input at bounding box center [637, 83] width 96 height 24
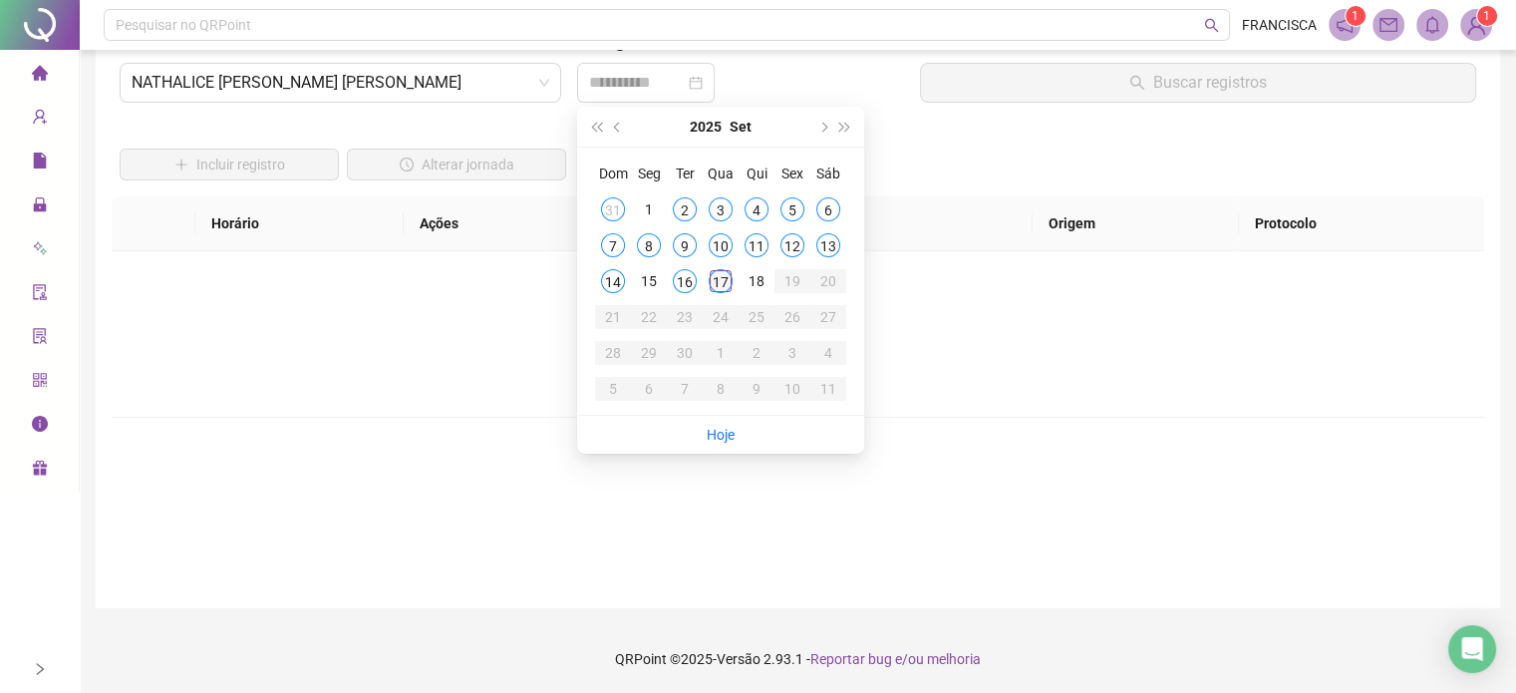
click at [714, 278] on div "17" at bounding box center [721, 281] width 24 height 24
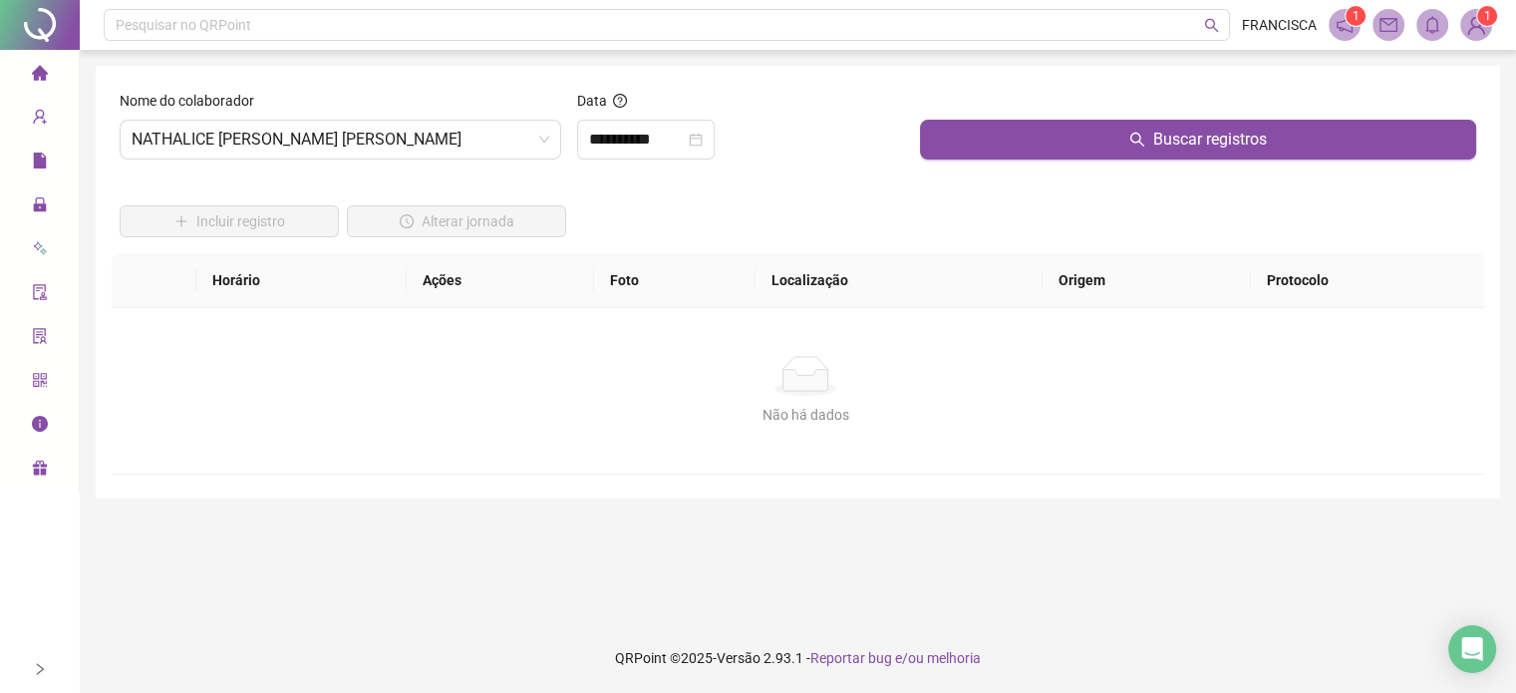
scroll to position [0, 0]
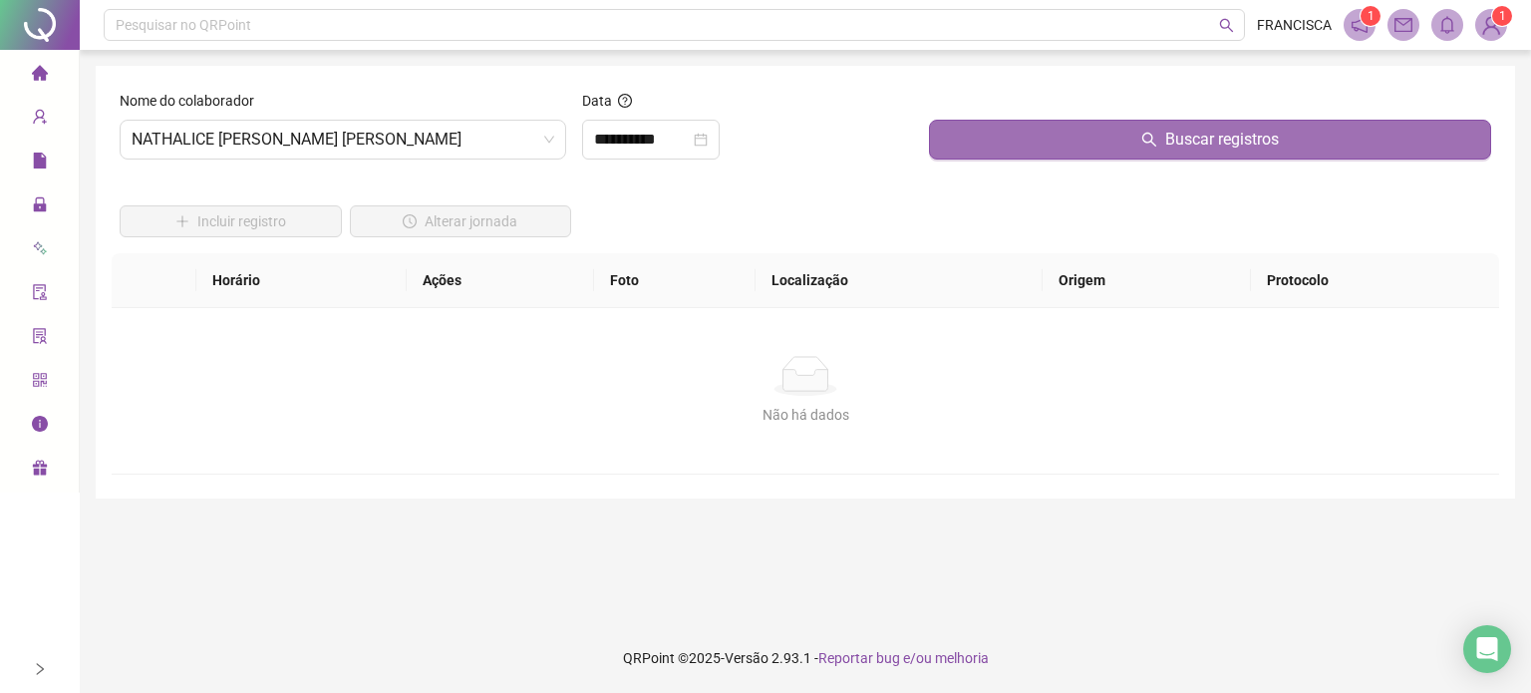
click at [943, 150] on button "Buscar registros" at bounding box center [1210, 140] width 562 height 40
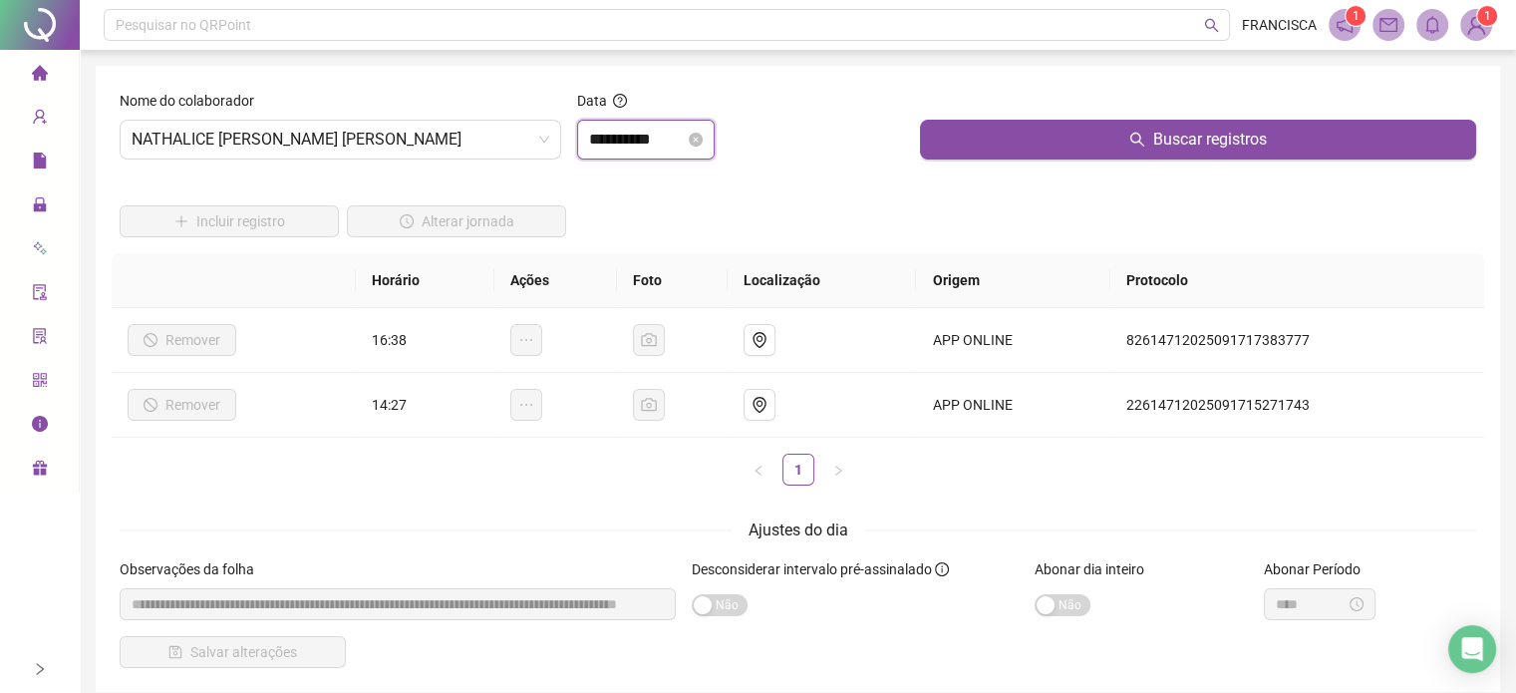
click at [682, 135] on input "**********" at bounding box center [637, 140] width 96 height 24
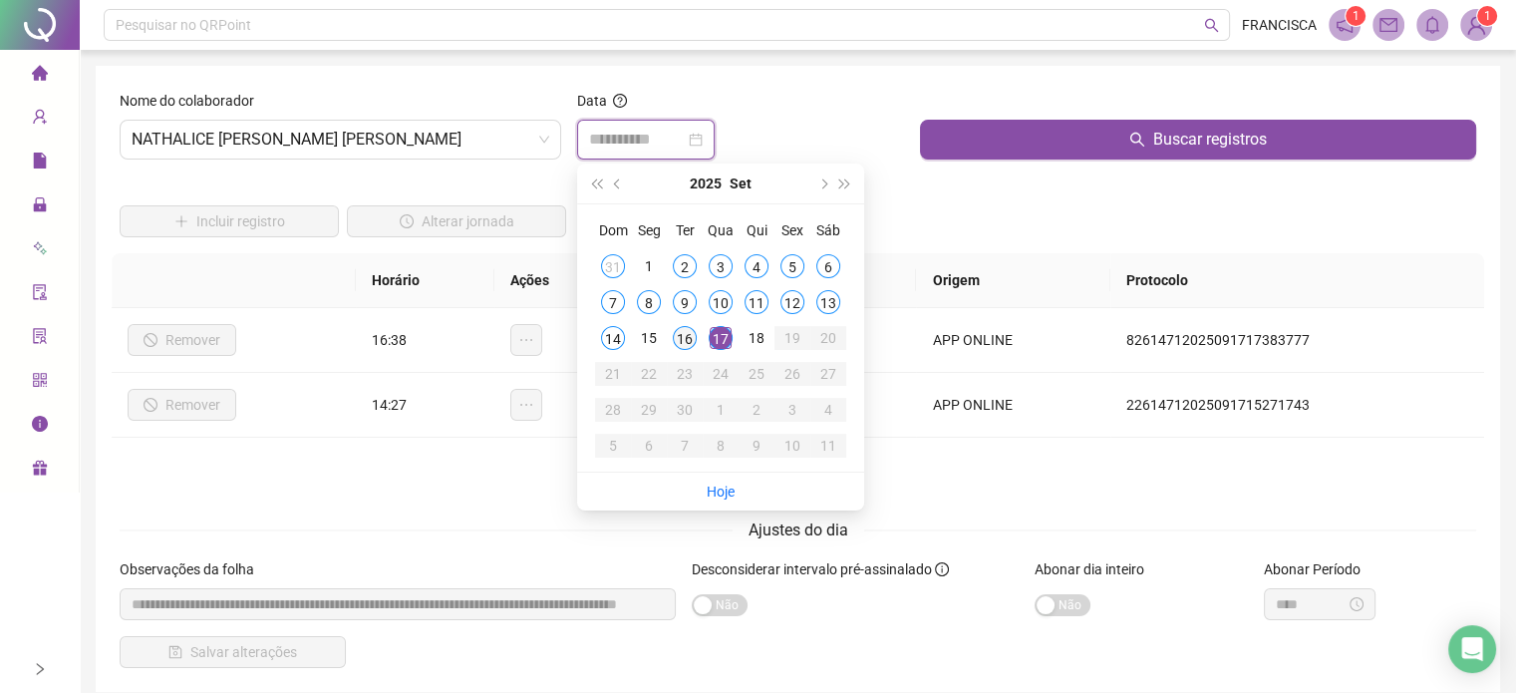
type input "**********"
click at [688, 334] on div "16" at bounding box center [685, 338] width 24 height 24
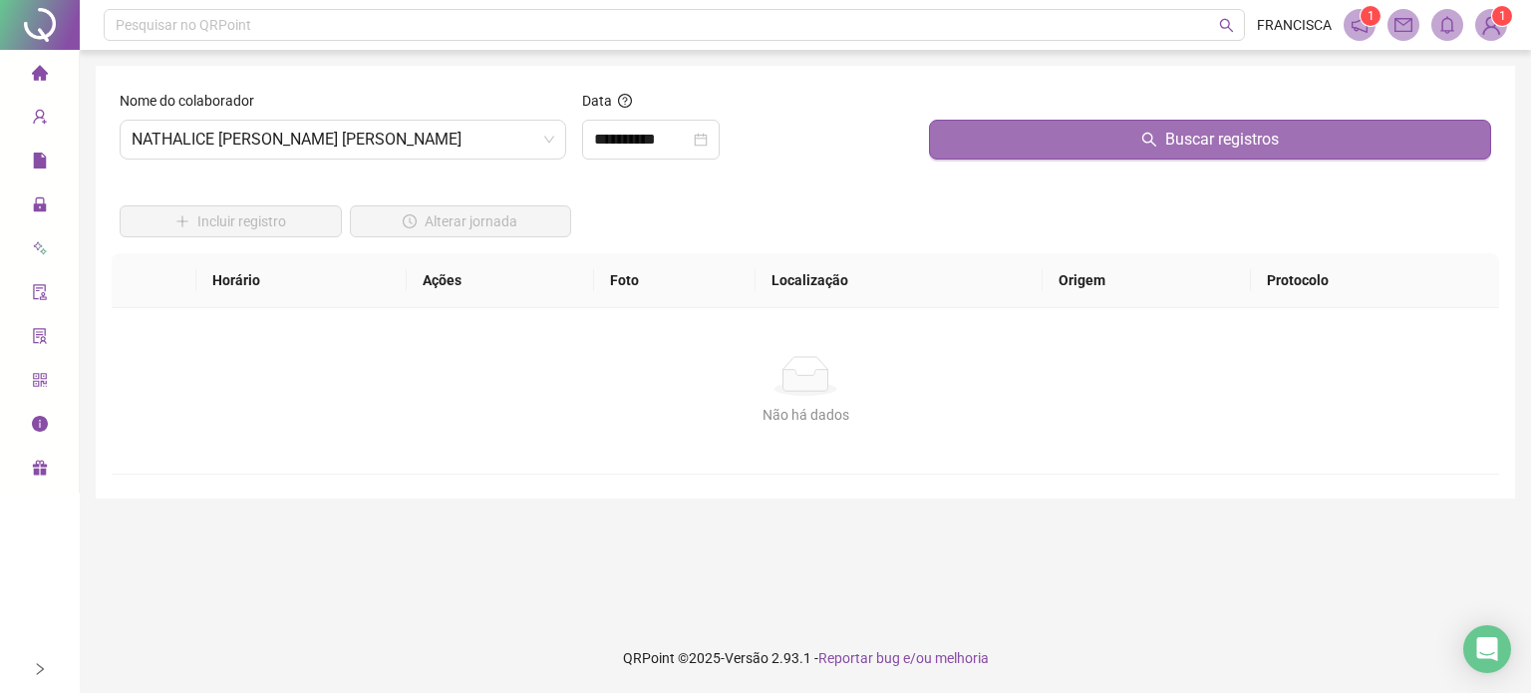
click at [944, 137] on button "Buscar registros" at bounding box center [1210, 140] width 562 height 40
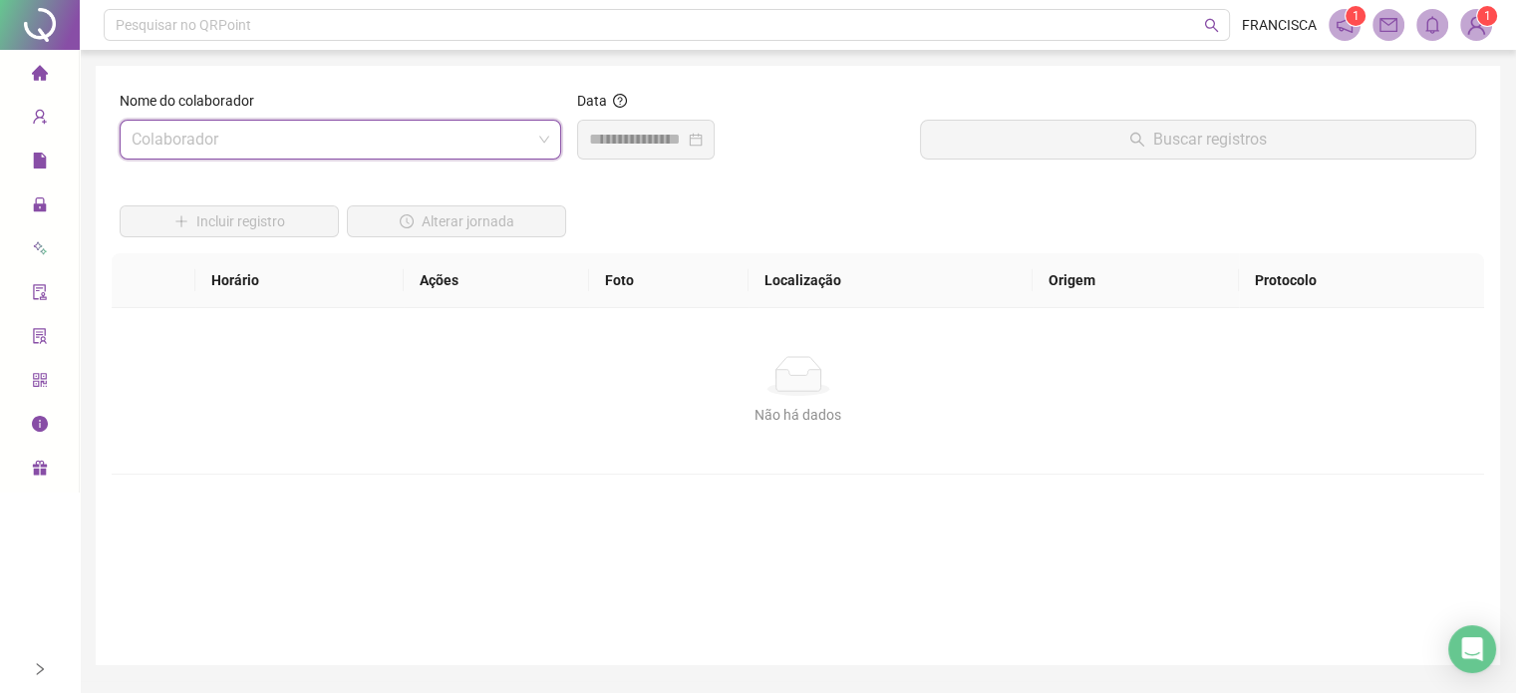
click at [501, 144] on input "search" at bounding box center [332, 140] width 400 height 38
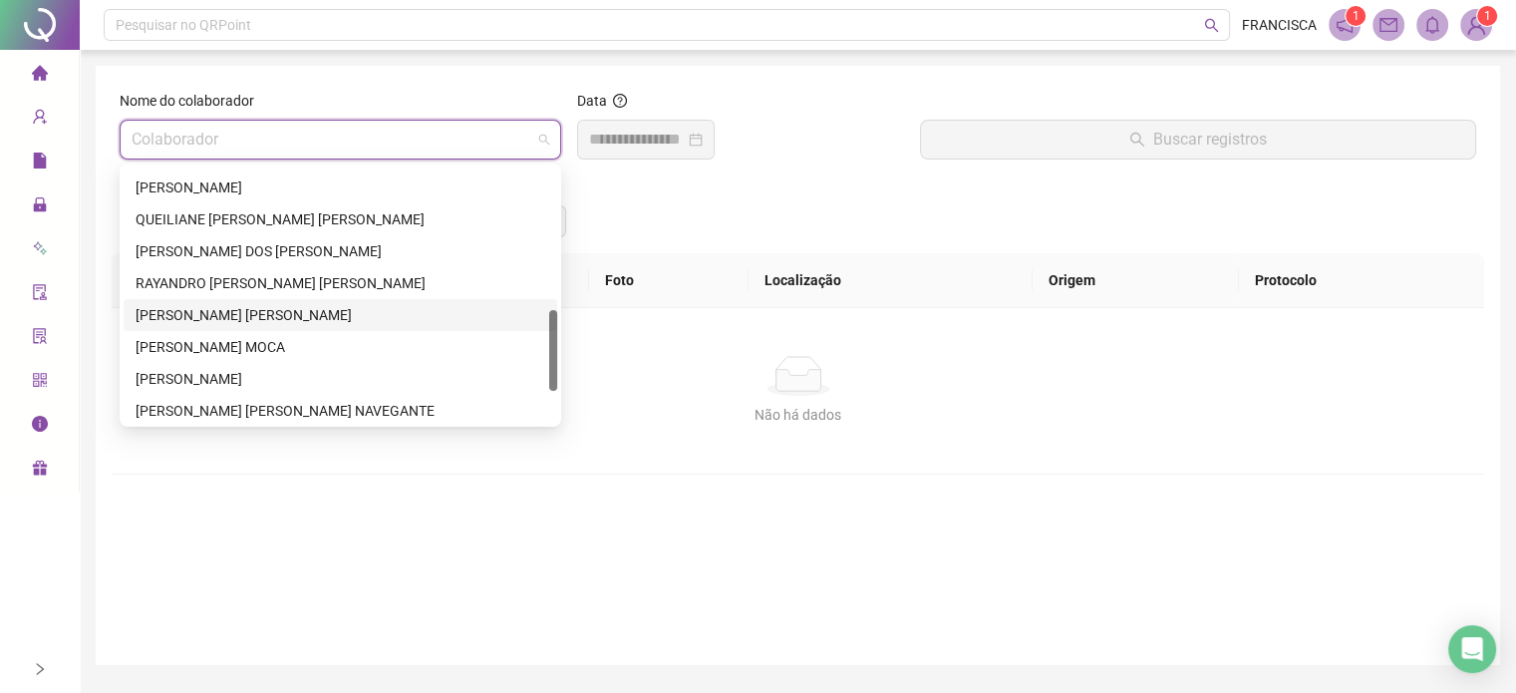
scroll to position [542, 0]
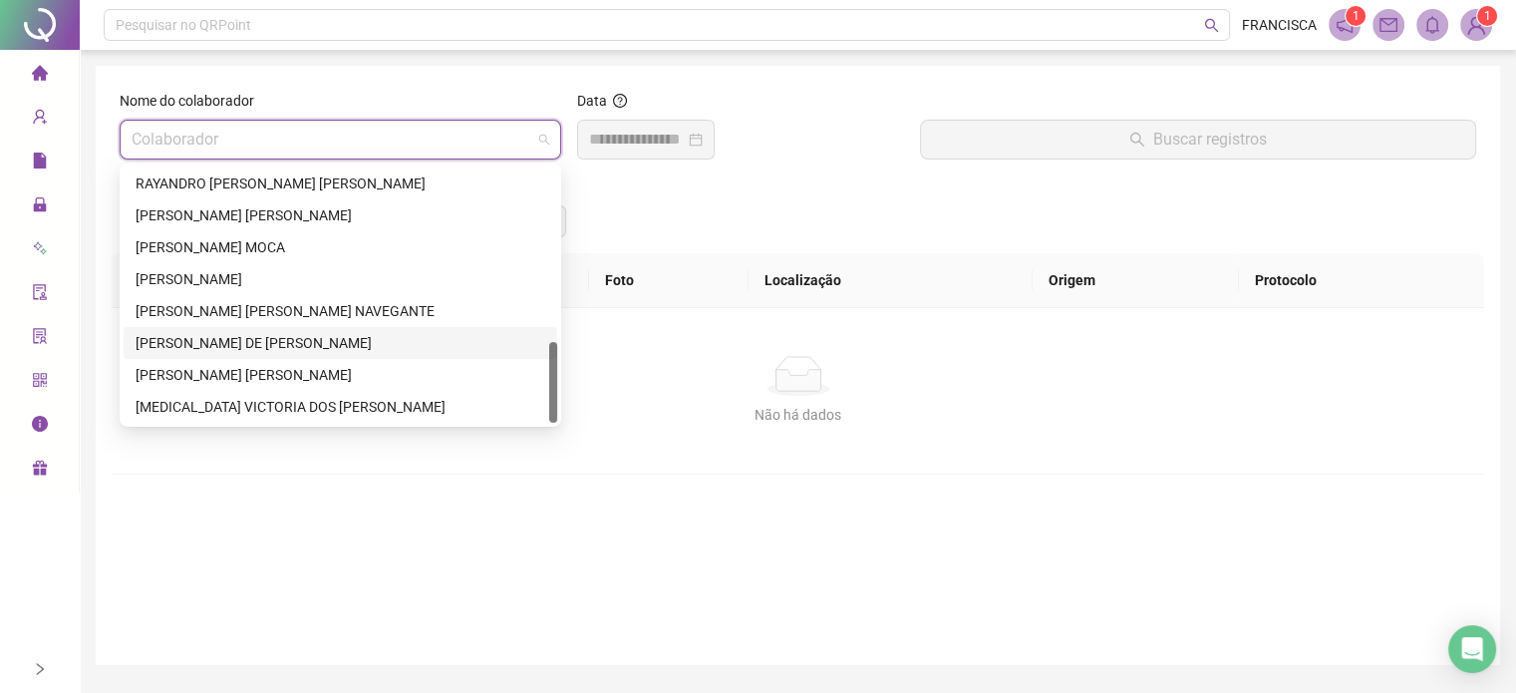
click at [352, 334] on div "[PERSON_NAME] DE [PERSON_NAME]" at bounding box center [341, 343] width 410 height 22
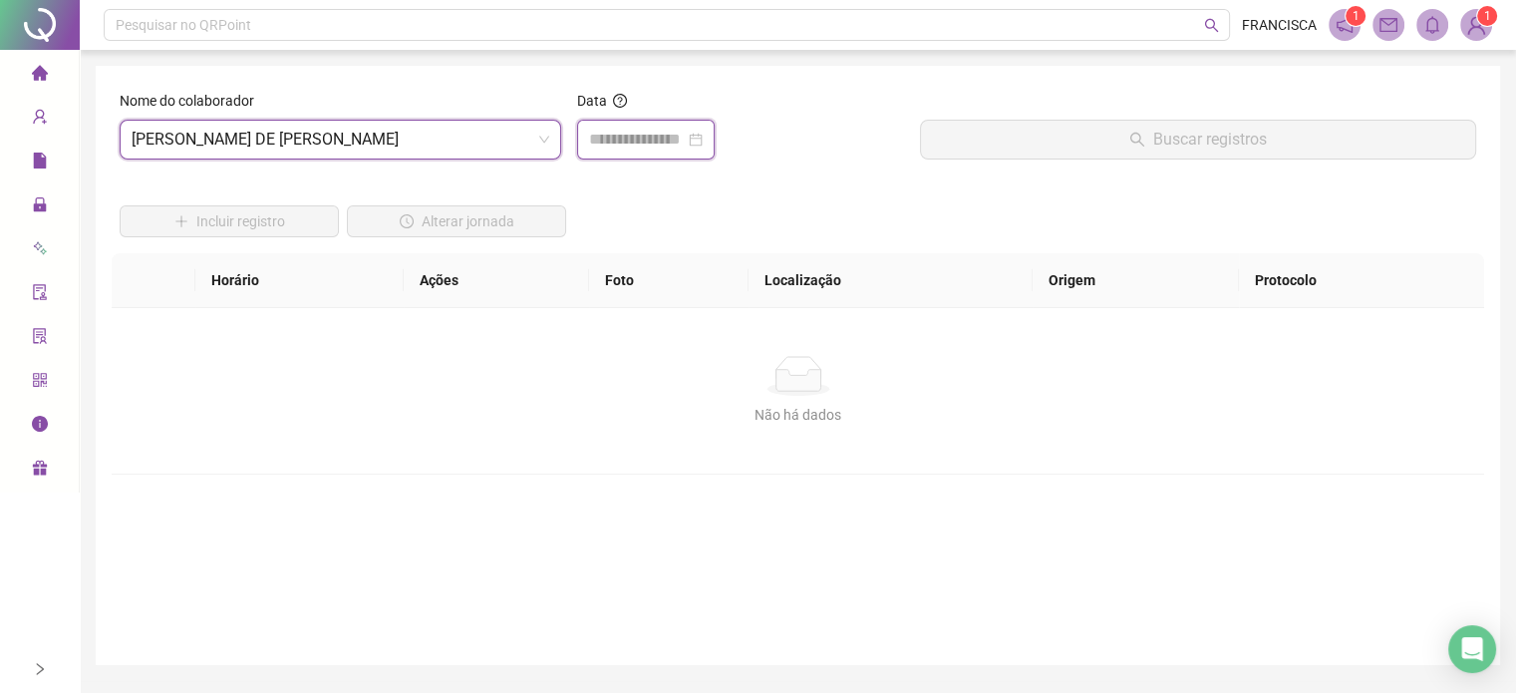
click at [637, 151] on input at bounding box center [637, 140] width 96 height 24
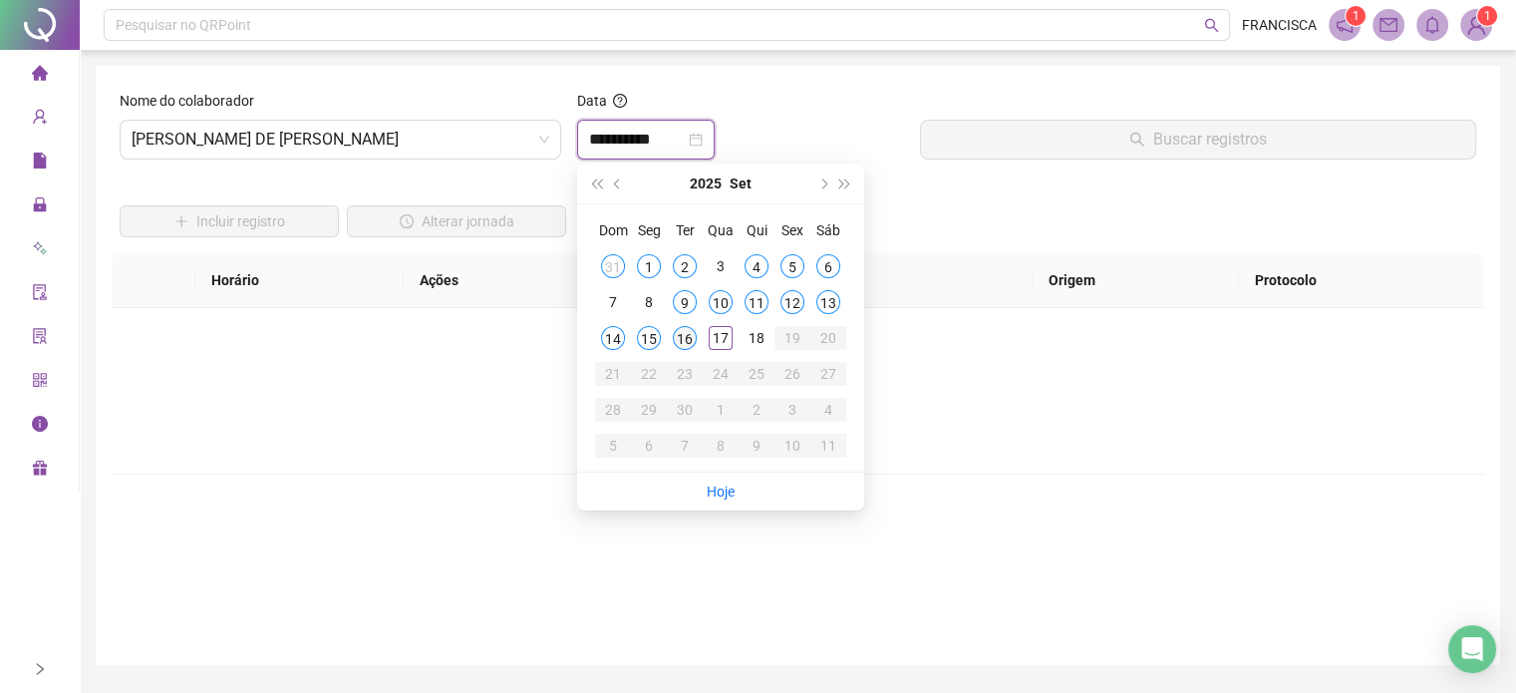
type input "**********"
click at [682, 343] on div "16" at bounding box center [685, 338] width 24 height 24
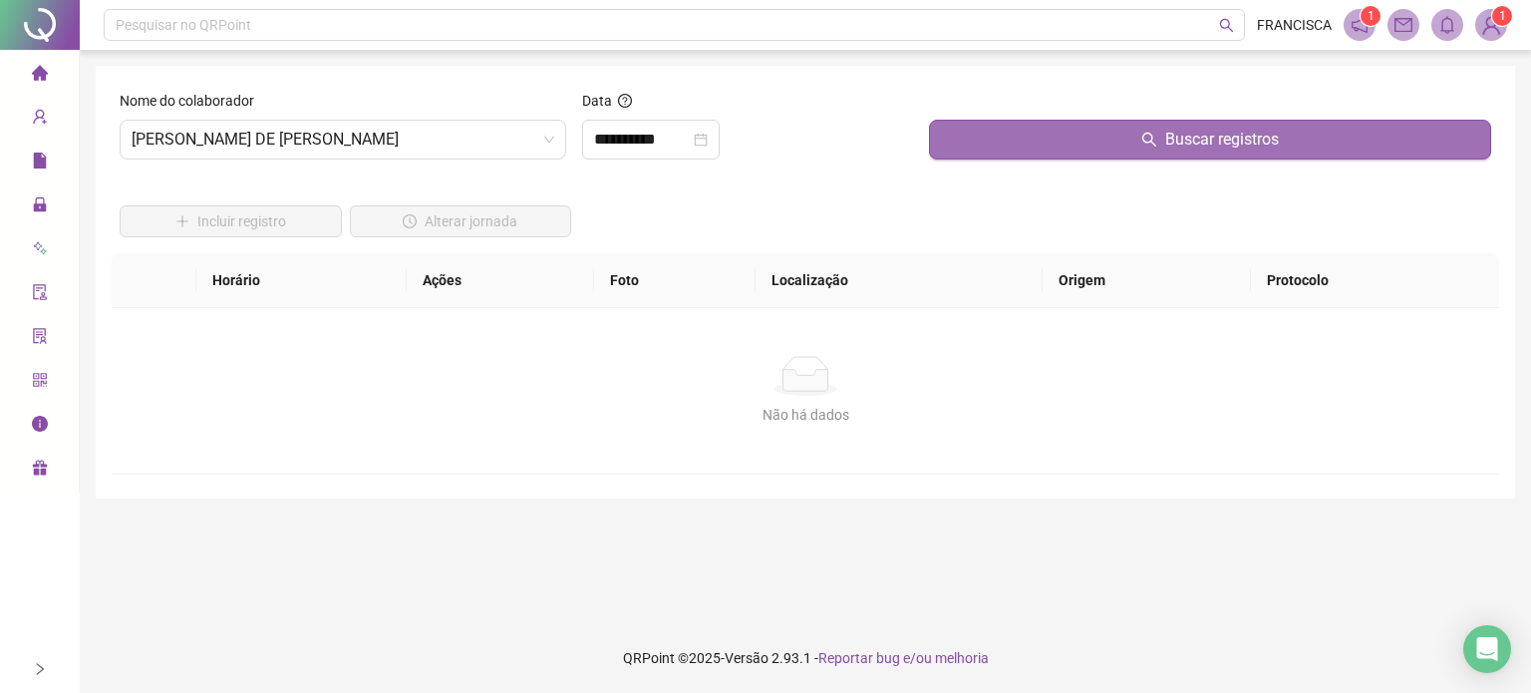
click at [1003, 144] on button "Buscar registros" at bounding box center [1210, 140] width 562 height 40
